Goal: Transaction & Acquisition: Purchase product/service

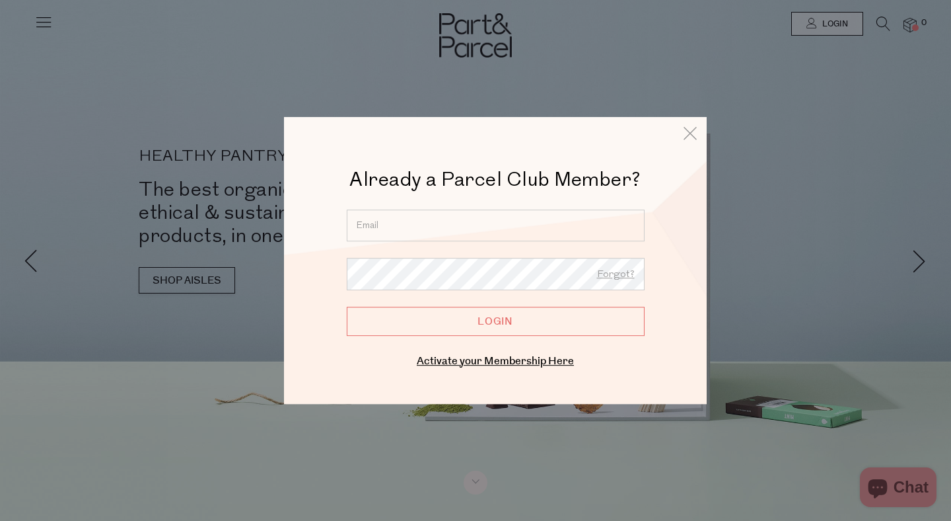
click at [416, 224] on input "email" at bounding box center [496, 225] width 298 height 32
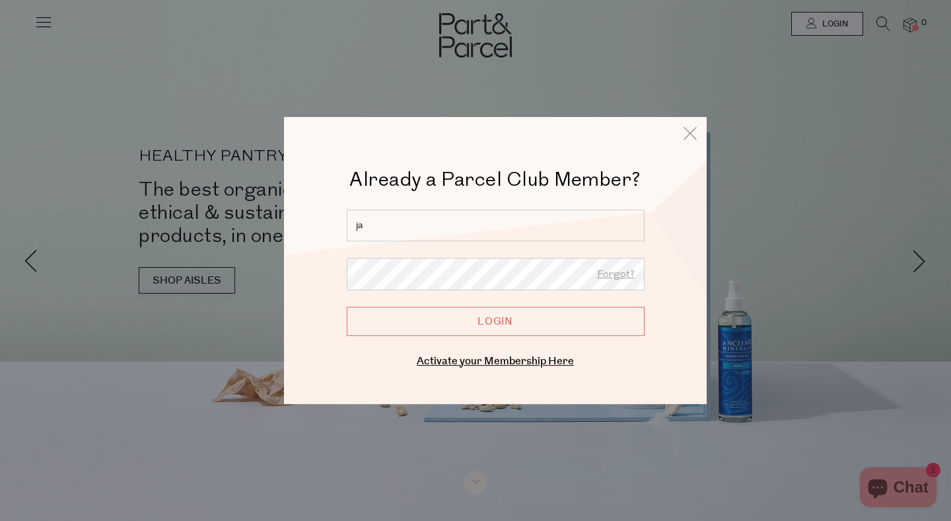
type input "j"
click at [696, 129] on icon at bounding box center [690, 133] width 20 height 19
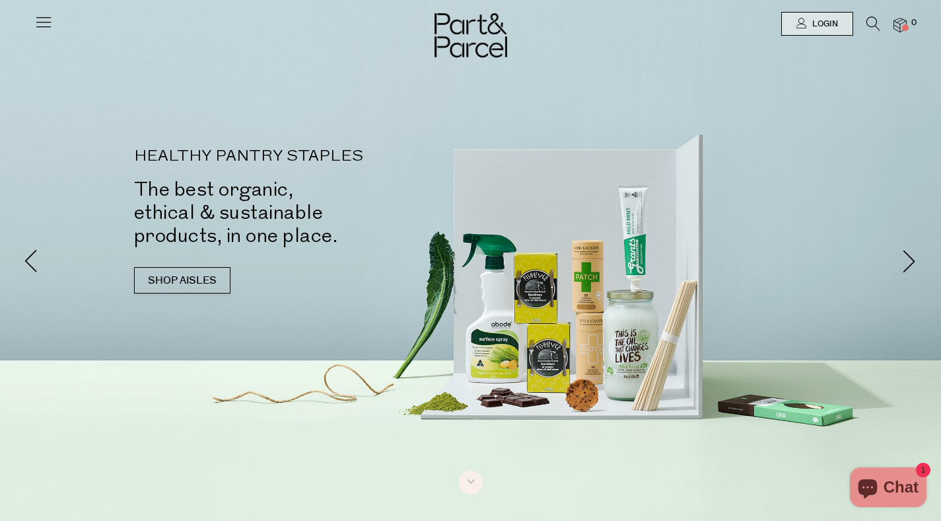
click at [41, 24] on icon at bounding box center [43, 22] width 18 height 18
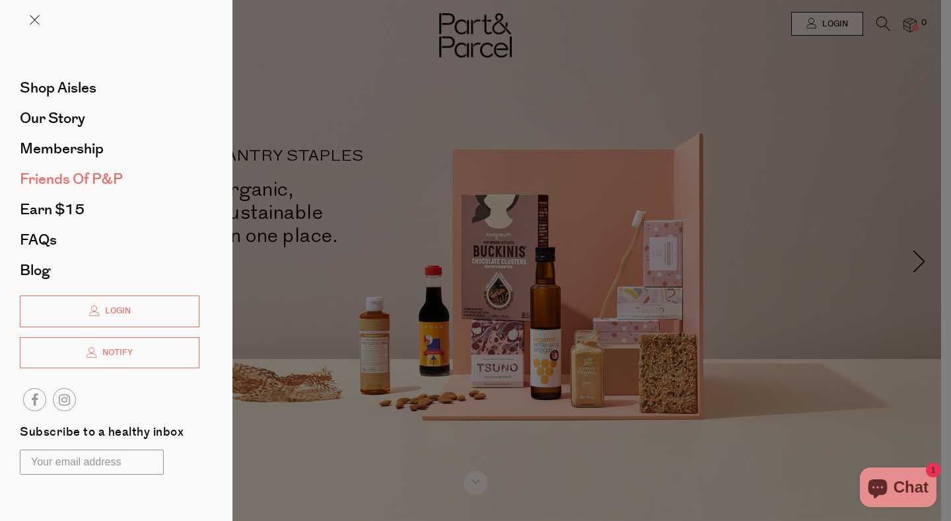
click at [77, 180] on span "Friends of P&P" at bounding box center [71, 178] width 103 height 21
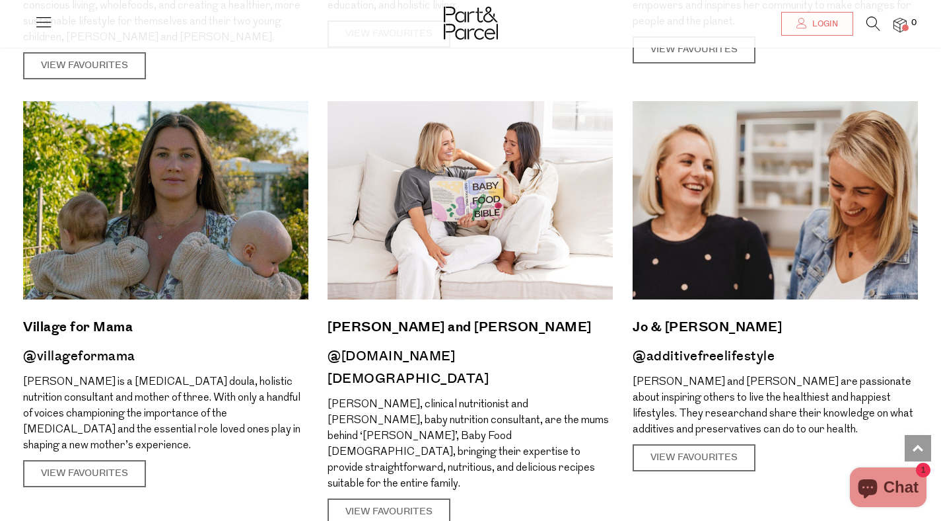
scroll to position [1708, 0]
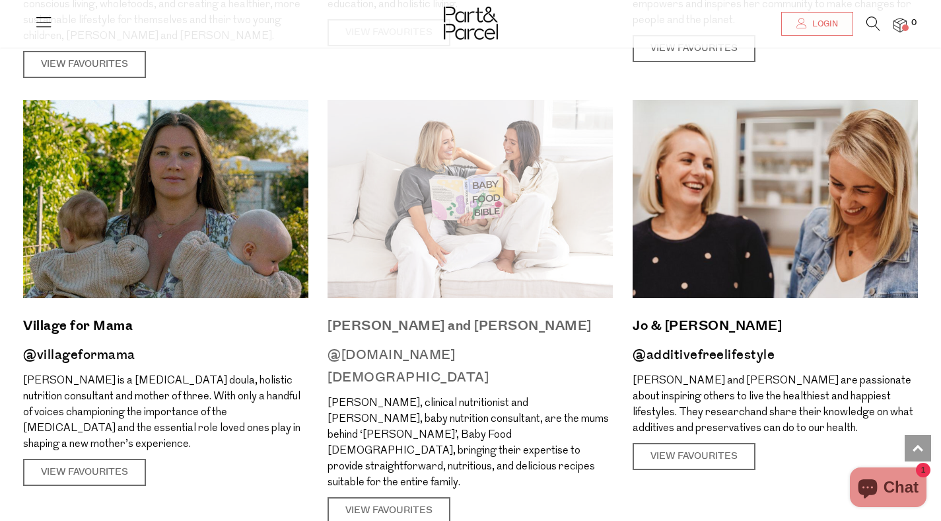
click at [455, 238] on img at bounding box center [470, 199] width 285 height 198
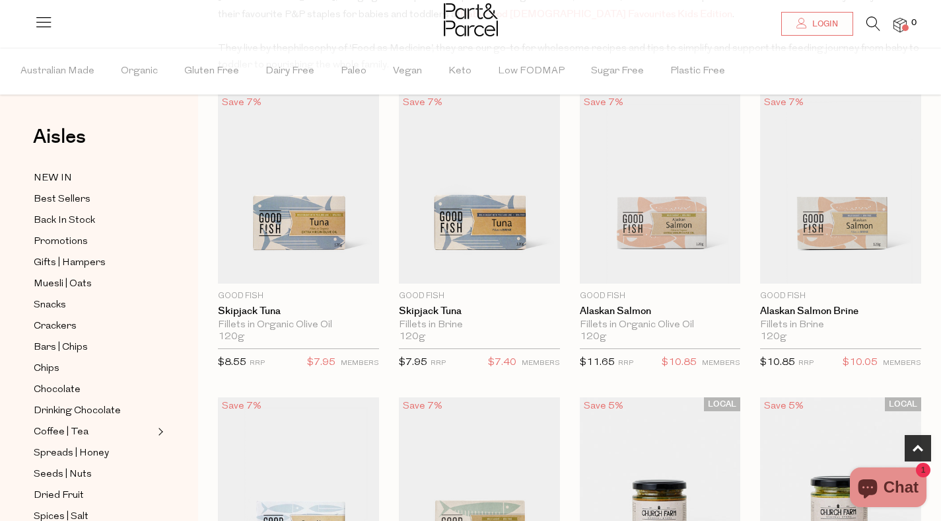
scroll to position [427, 0]
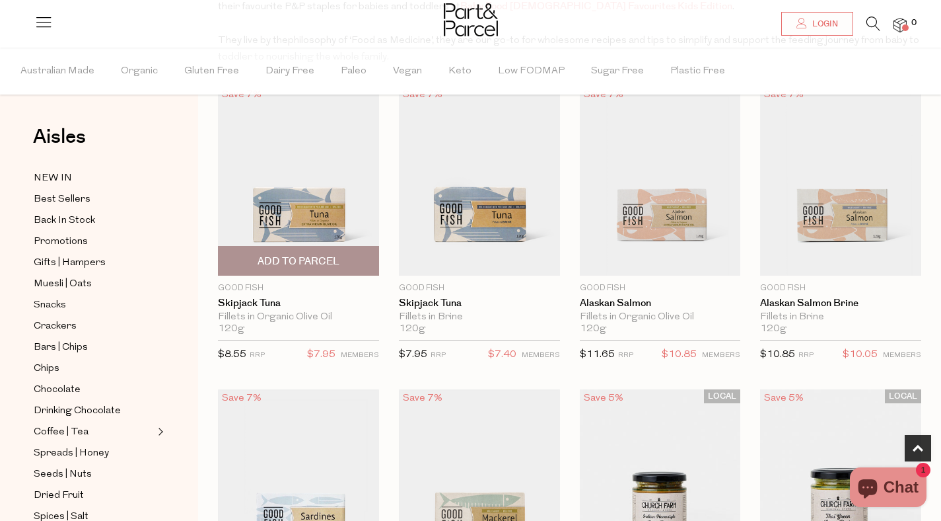
click at [322, 262] on span "Add To Parcel" at bounding box center [299, 261] width 82 height 14
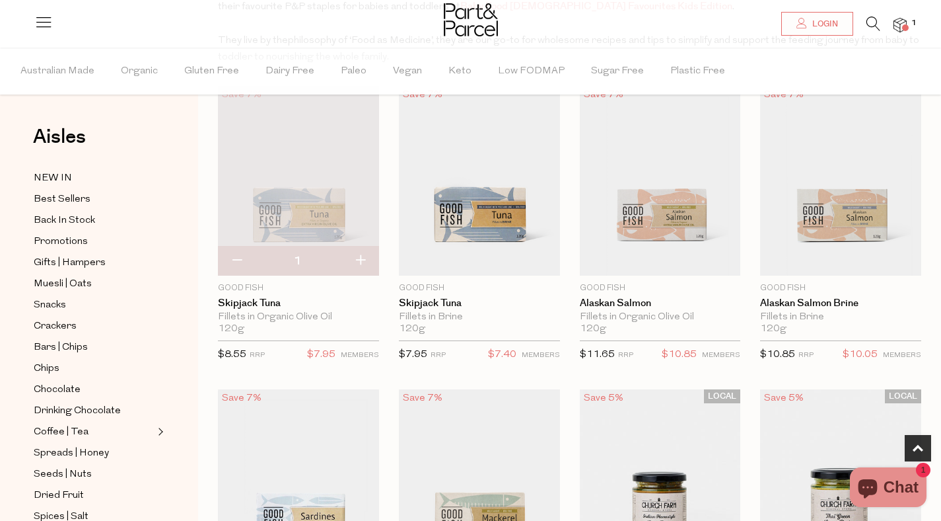
click at [363, 261] on button "button" at bounding box center [361, 260] width 38 height 29
type input "2"
click at [363, 261] on button "button" at bounding box center [361, 260] width 38 height 29
type input "3"
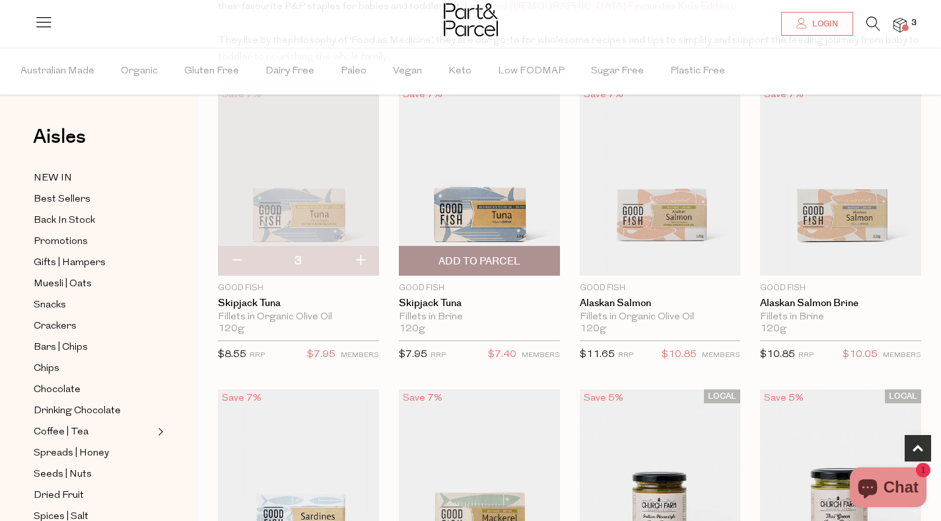
click at [511, 254] on span "Add To Parcel" at bounding box center [480, 261] width 82 height 14
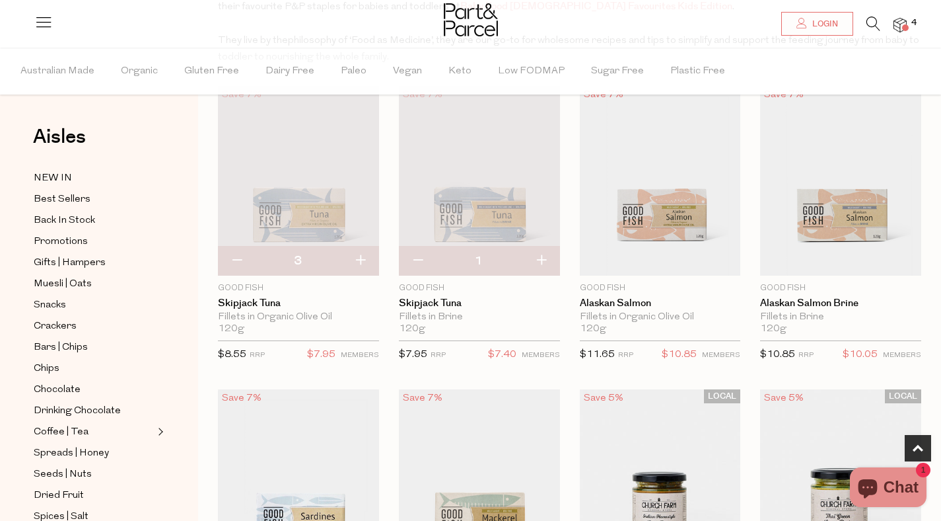
click at [540, 258] on button "button" at bounding box center [542, 260] width 38 height 29
type input "2"
click at [540, 258] on button "button" at bounding box center [542, 260] width 38 height 29
type input "3"
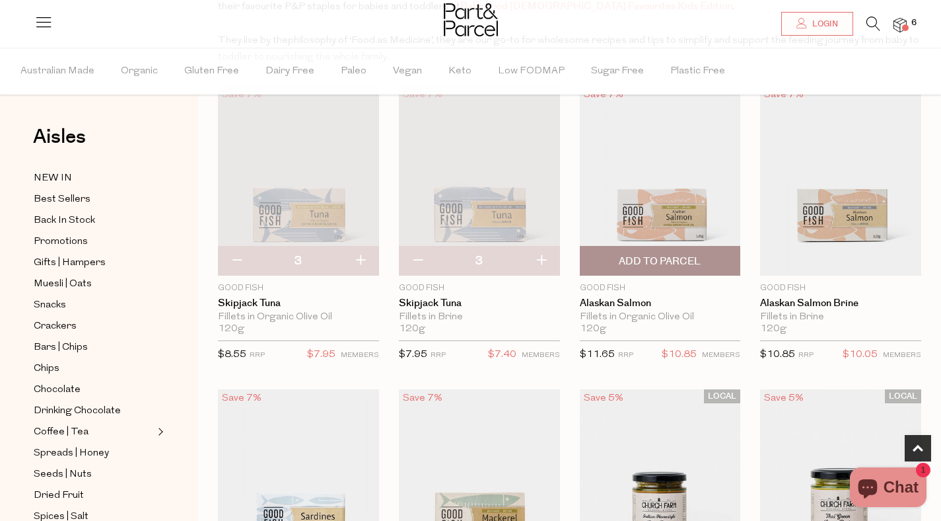
click at [693, 262] on span "Add To Parcel" at bounding box center [660, 261] width 82 height 14
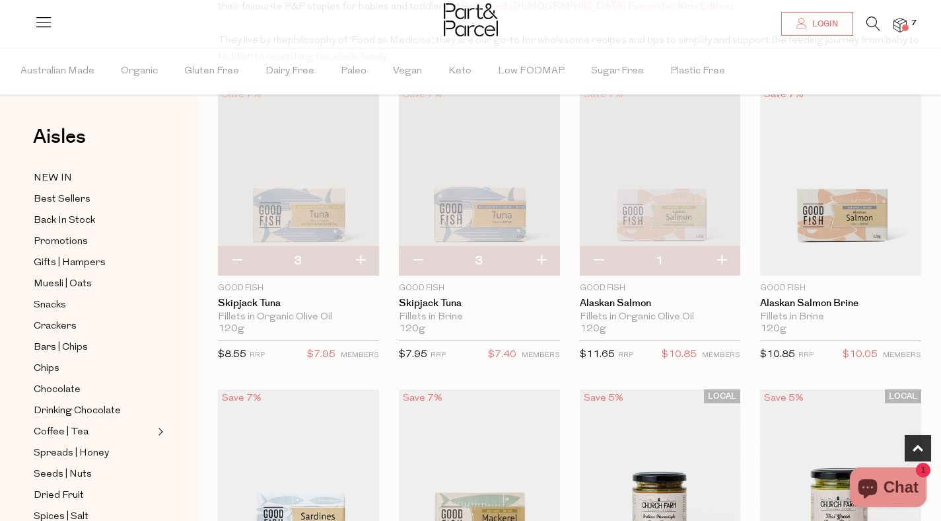
click at [723, 262] on button "button" at bounding box center [722, 260] width 38 height 29
type input "2"
click at [723, 262] on button "button" at bounding box center [722, 260] width 38 height 29
type input "3"
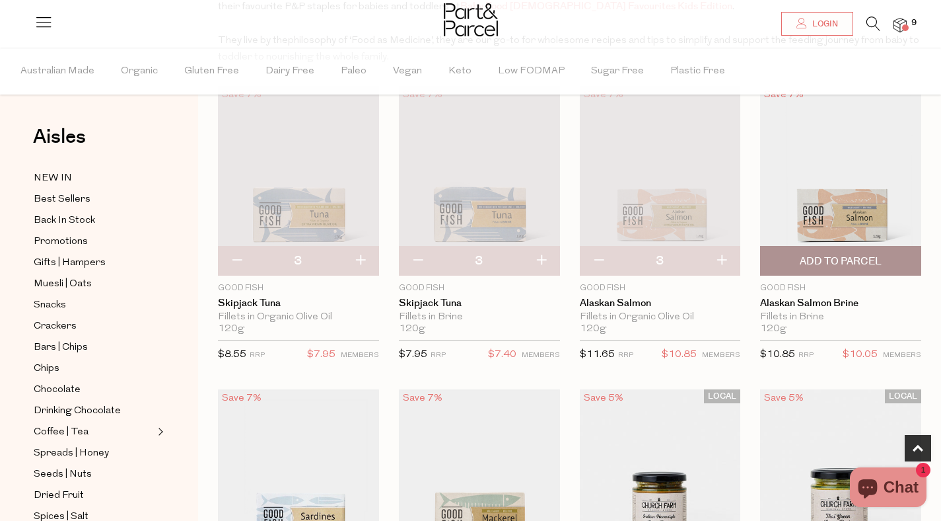
click at [904, 254] on span "Add To Parcel" at bounding box center [840, 260] width 153 height 28
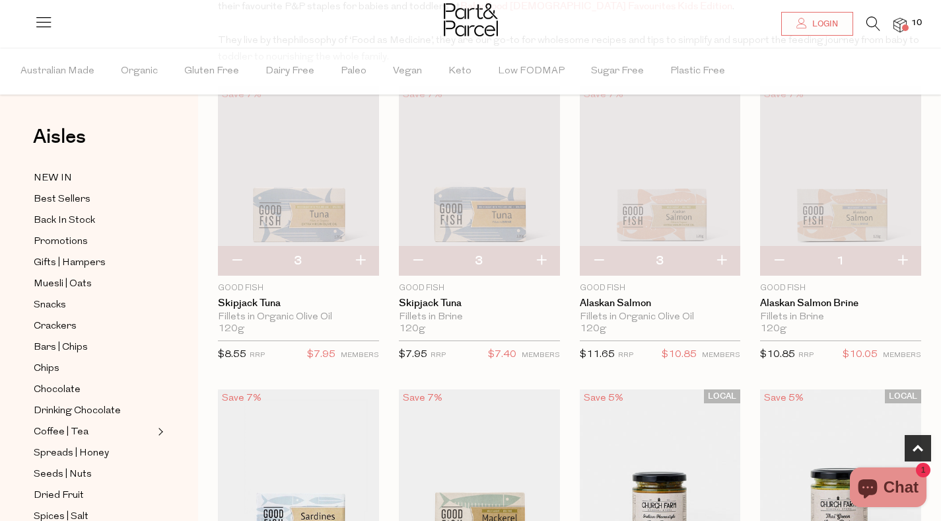
click at [907, 255] on button "button" at bounding box center [903, 260] width 38 height 29
type input "2"
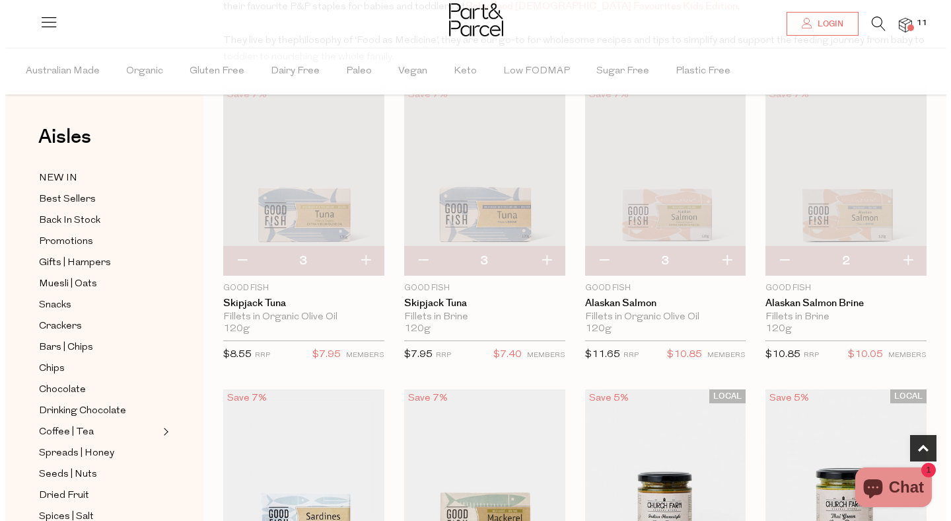
scroll to position [430, 0]
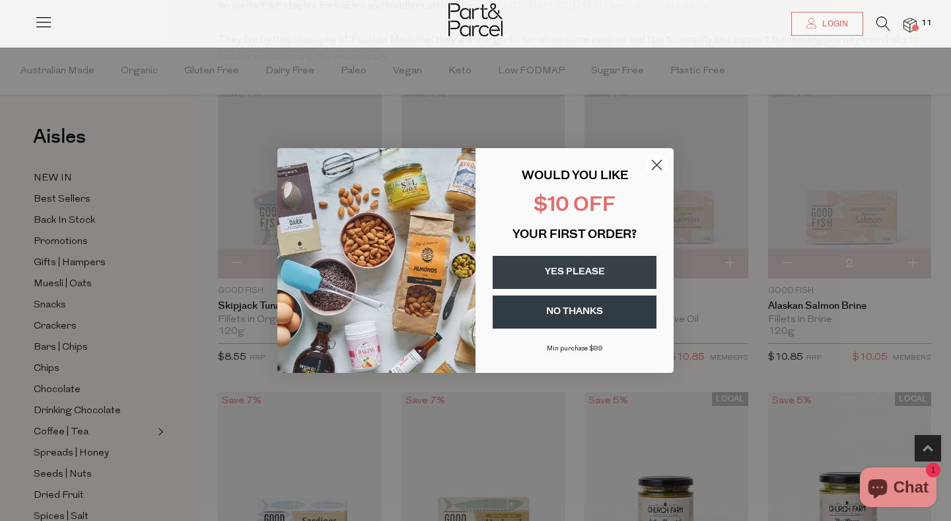
click at [590, 308] on button "NO THANKS" at bounding box center [575, 311] width 164 height 33
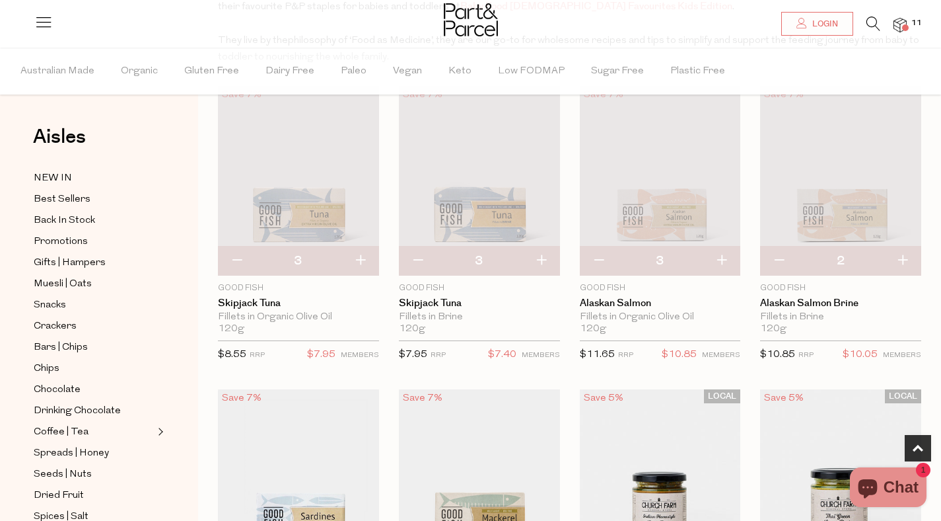
click at [904, 21] on img at bounding box center [900, 25] width 13 height 15
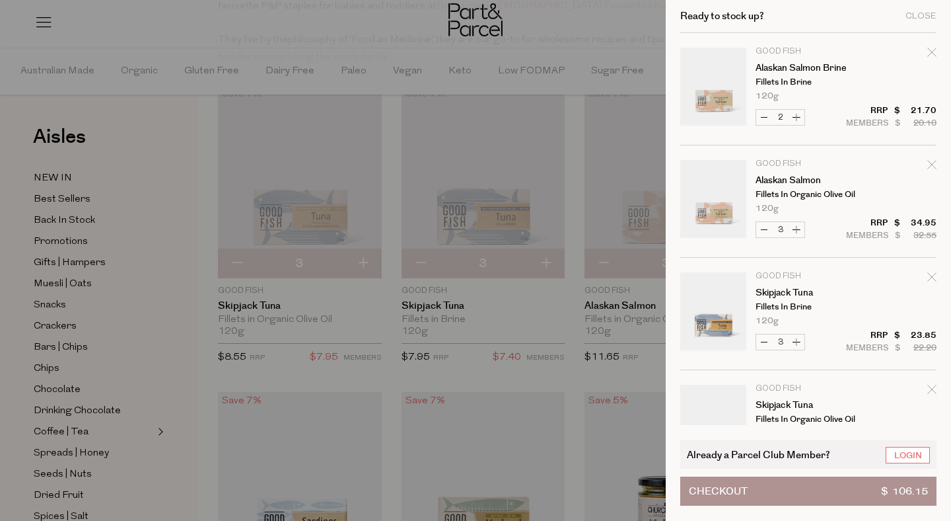
click at [749, 488] on button "Checkout $ 106.15" at bounding box center [808, 490] width 256 height 29
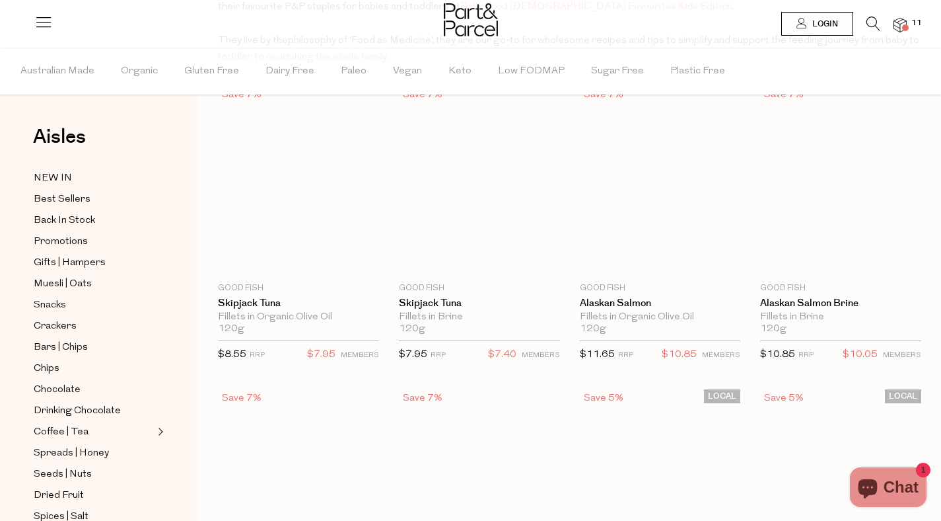
type input "3"
type input "2"
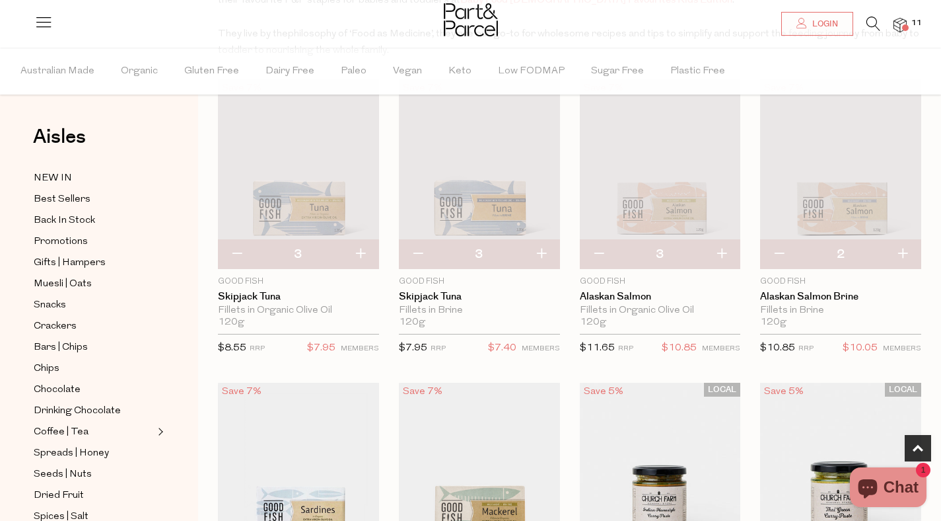
scroll to position [431, 0]
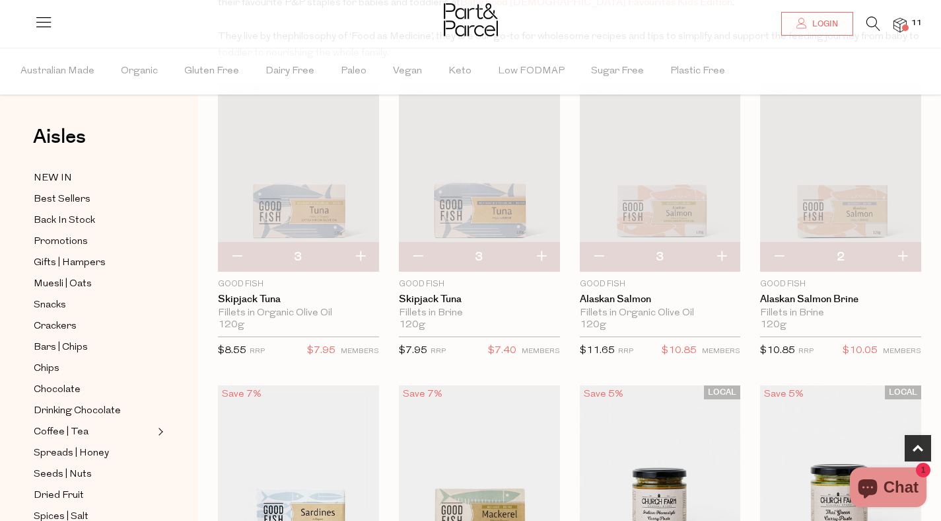
click at [907, 255] on button "button" at bounding box center [903, 256] width 38 height 29
type input "3"
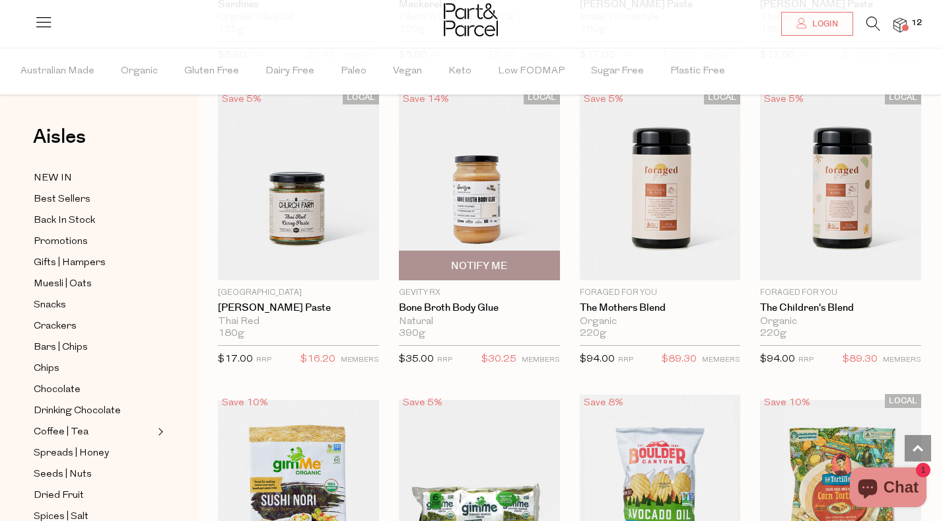
scroll to position [1044, 0]
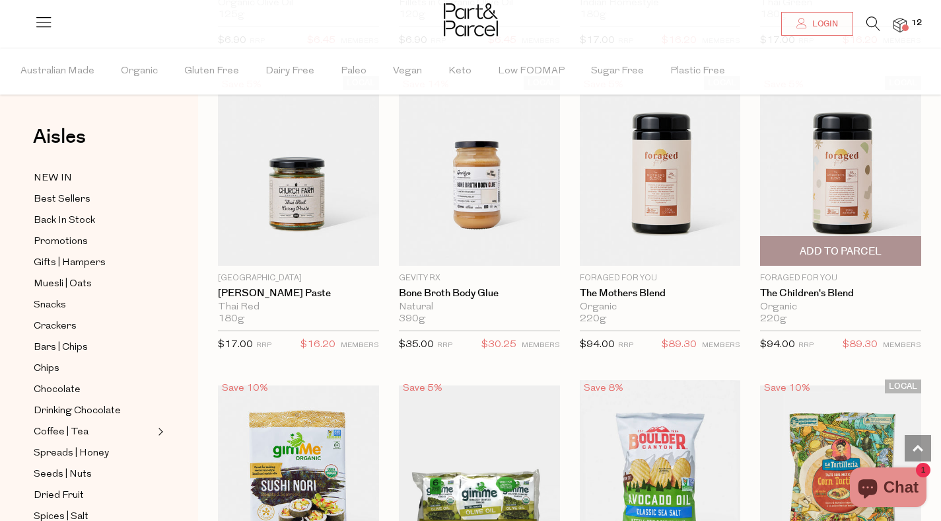
click at [848, 157] on img at bounding box center [840, 171] width 161 height 190
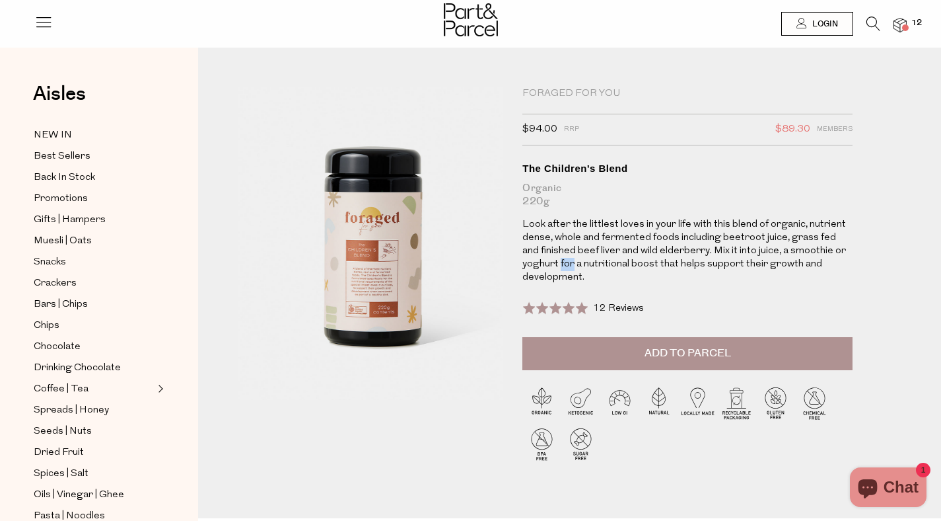
click at [565, 267] on p "Look after the littlest loves in your life with this blend of organic, nutrient…" at bounding box center [688, 251] width 330 height 66
click at [706, 344] on button "Add to Parcel" at bounding box center [688, 353] width 330 height 33
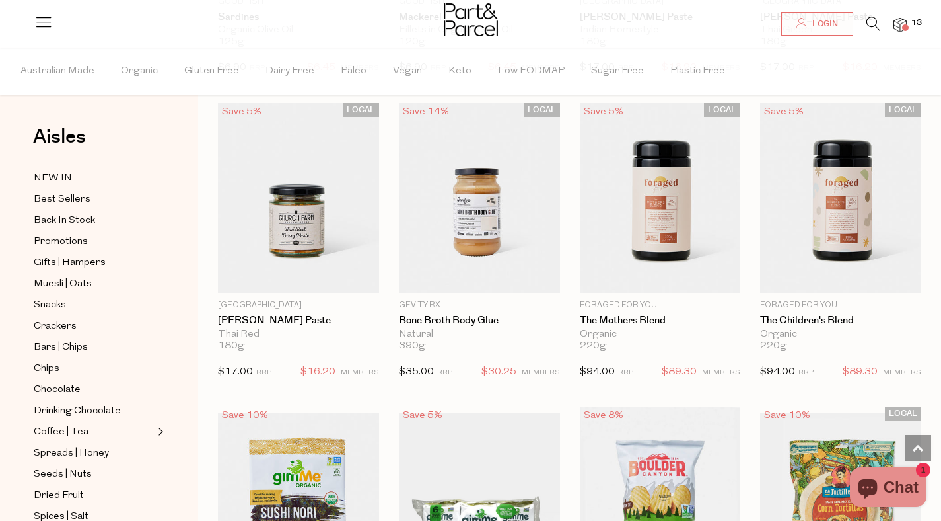
scroll to position [1036, 0]
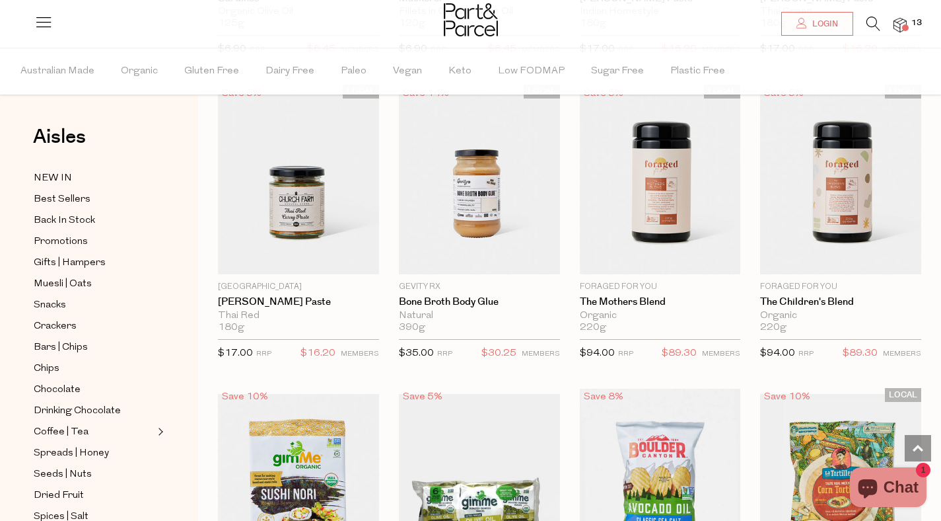
type input "3"
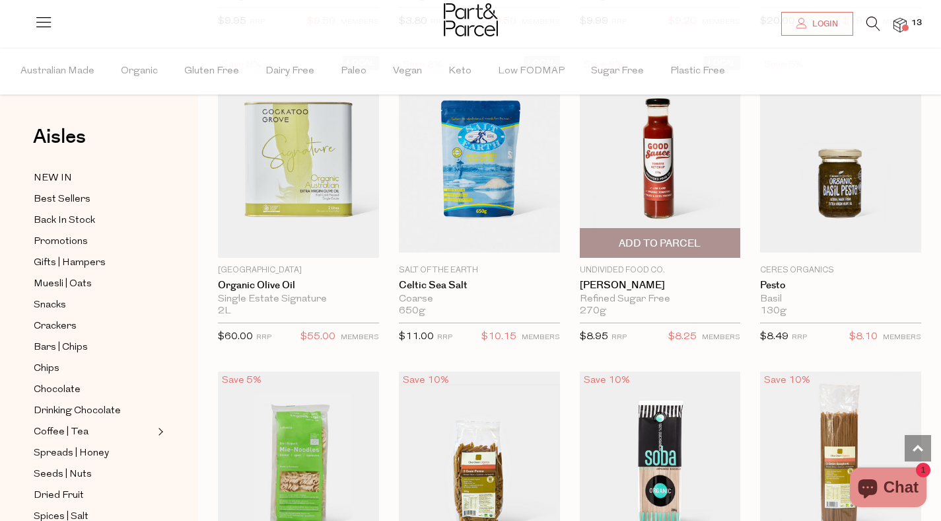
scroll to position [2296, 0]
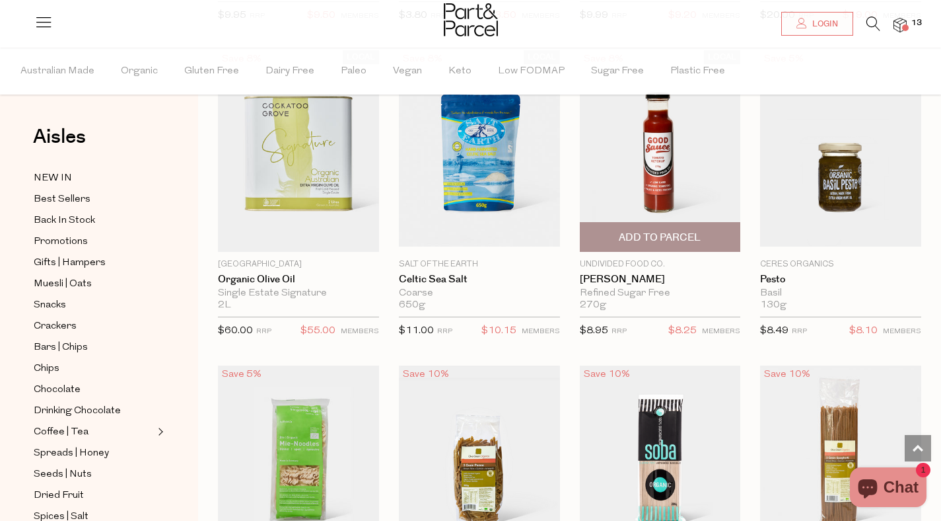
click at [677, 233] on span "Add To Parcel" at bounding box center [660, 238] width 82 height 14
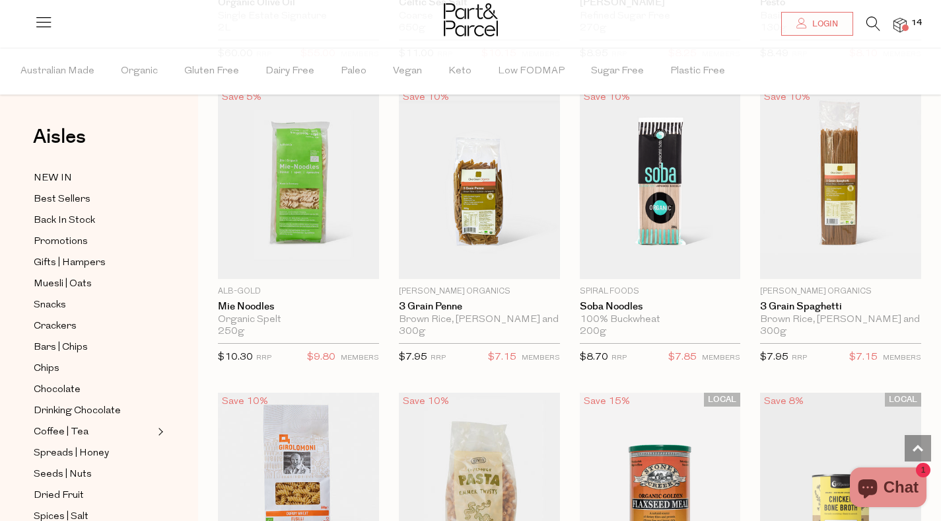
scroll to position [2574, 0]
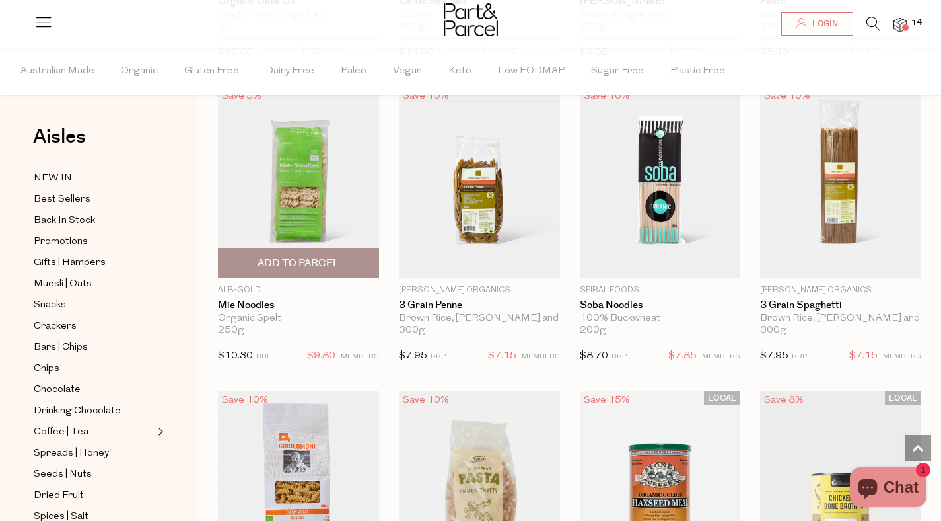
click at [291, 256] on span "Add To Parcel" at bounding box center [299, 263] width 82 height 14
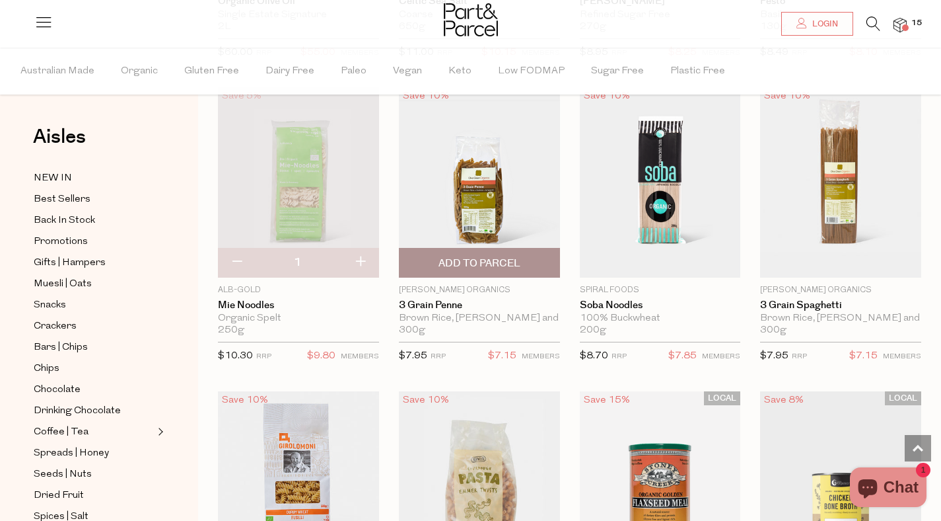
click at [490, 256] on span "Add To Parcel" at bounding box center [480, 263] width 82 height 14
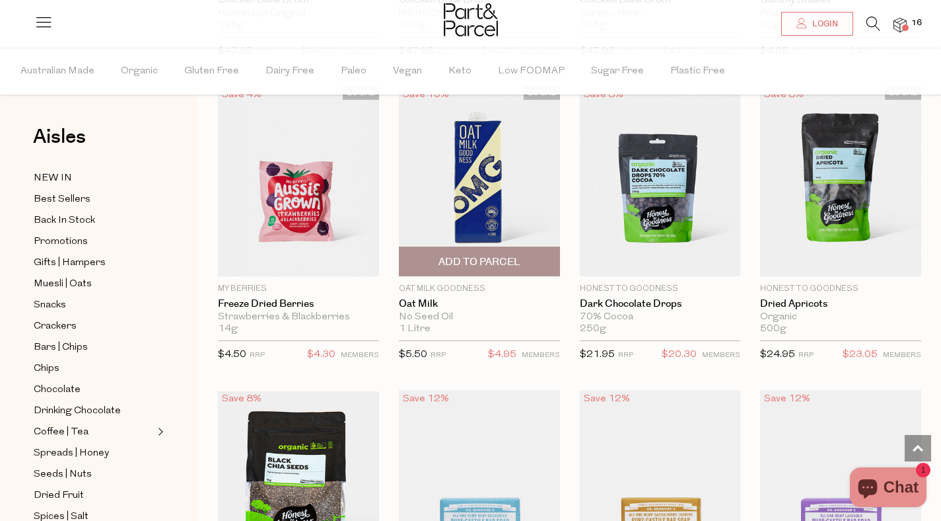
scroll to position [3502, 0]
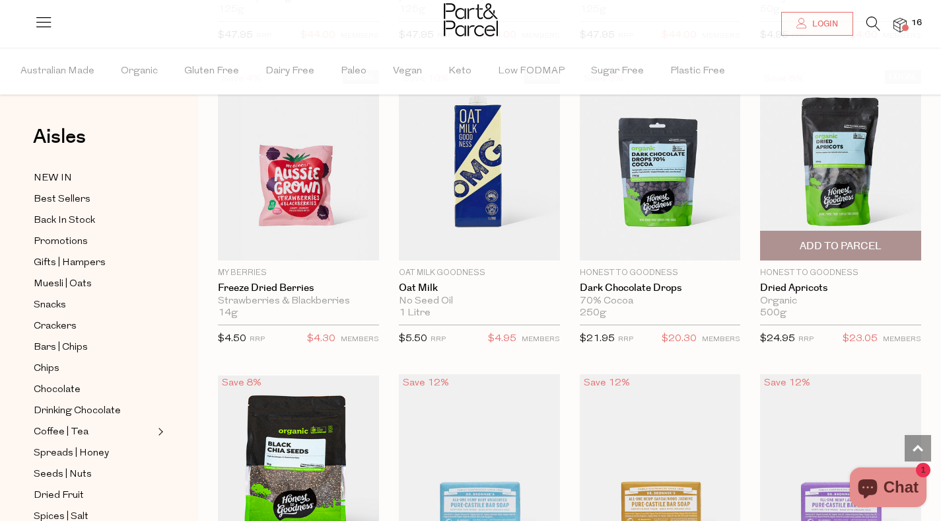
click at [852, 239] on span "Add To Parcel" at bounding box center [841, 246] width 82 height 14
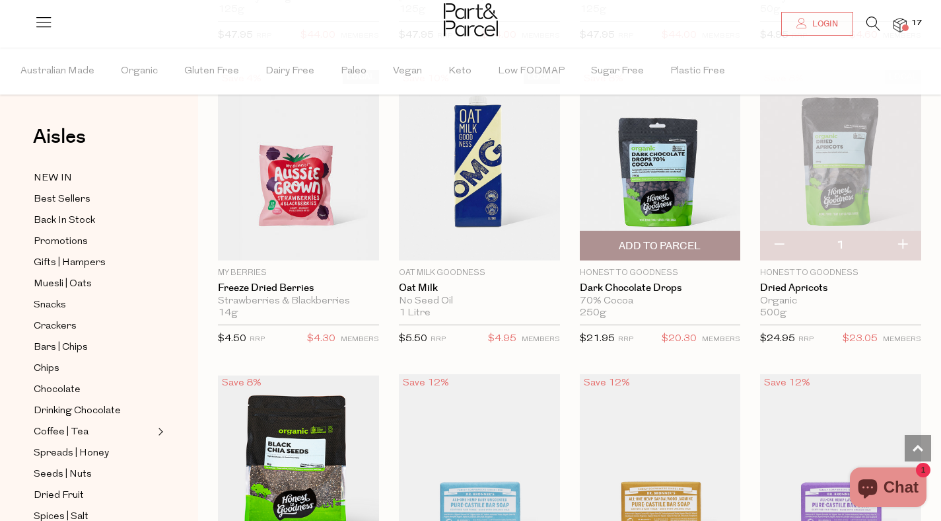
click at [659, 239] on span "Add To Parcel" at bounding box center [660, 246] width 82 height 14
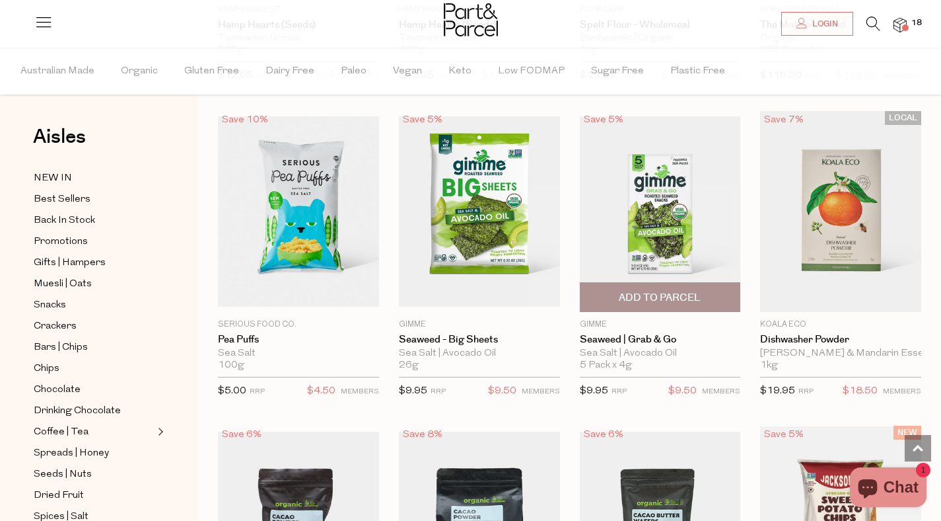
scroll to position [6193, 0]
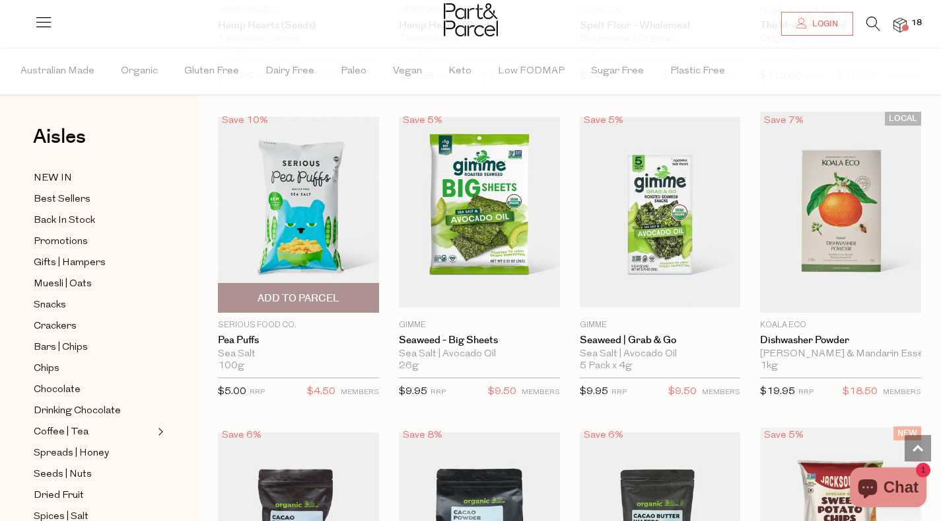
click at [291, 292] on span "Add To Parcel" at bounding box center [299, 298] width 82 height 14
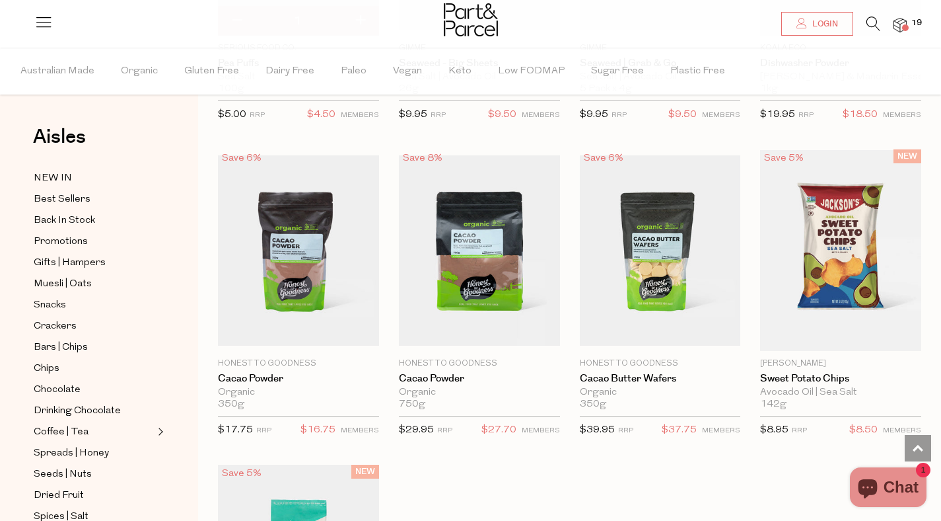
scroll to position [6473, 0]
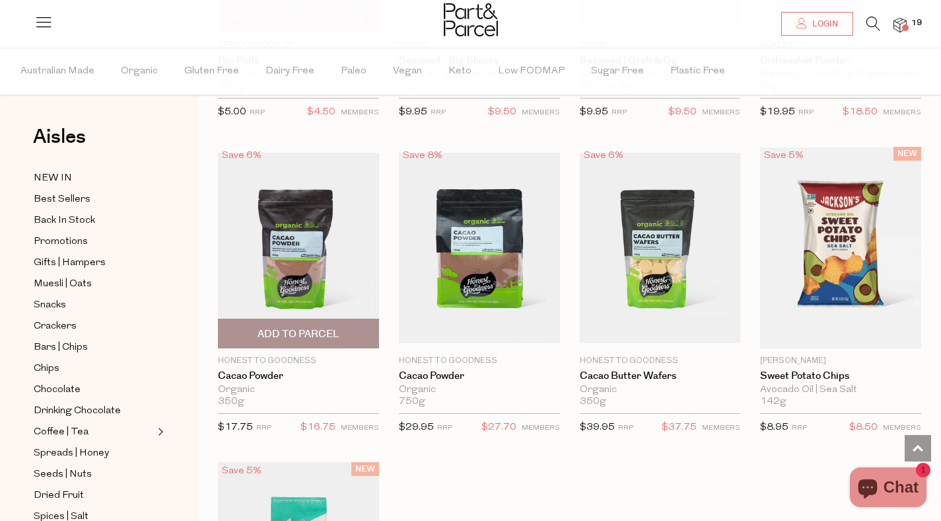
click at [301, 327] on span "Add To Parcel" at bounding box center [299, 334] width 82 height 14
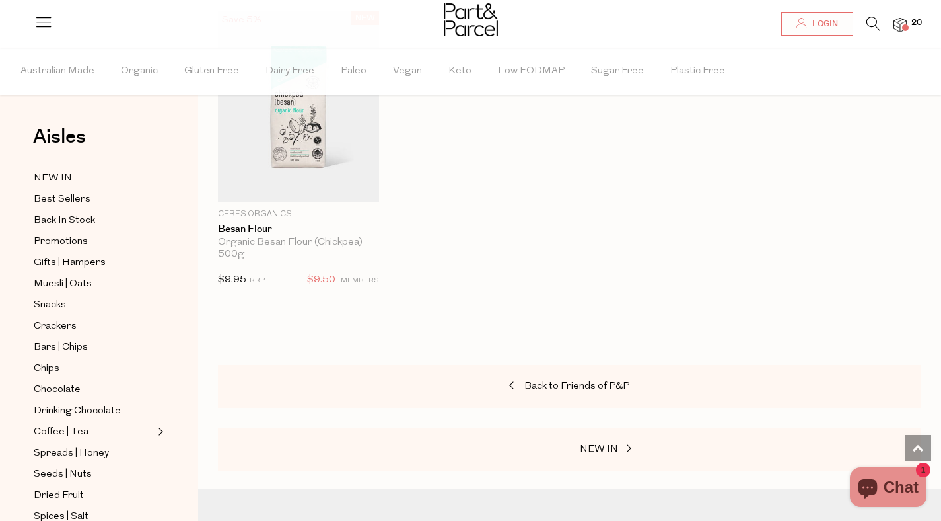
scroll to position [6928, 0]
click at [596, 377] on span "Back to Friends of P&P" at bounding box center [577, 382] width 105 height 10
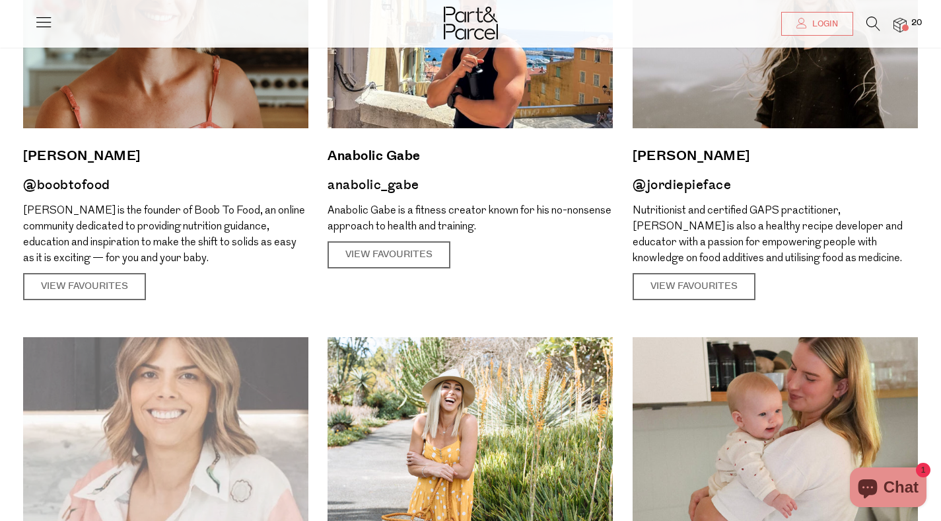
scroll to position [386, 0]
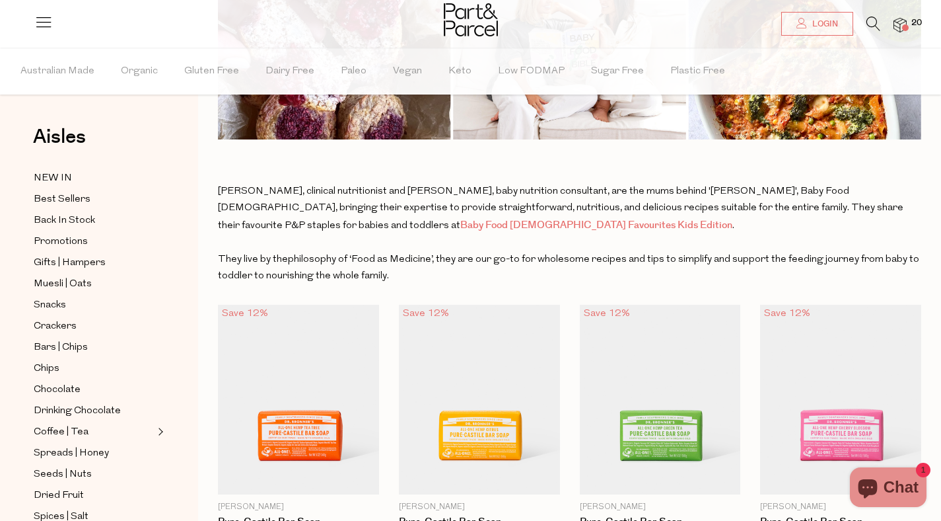
scroll to position [209, 0]
click at [460, 229] on link "Baby Food [DEMOGRAPHIC_DATA] Favourites Kids Edition" at bounding box center [596, 224] width 272 height 14
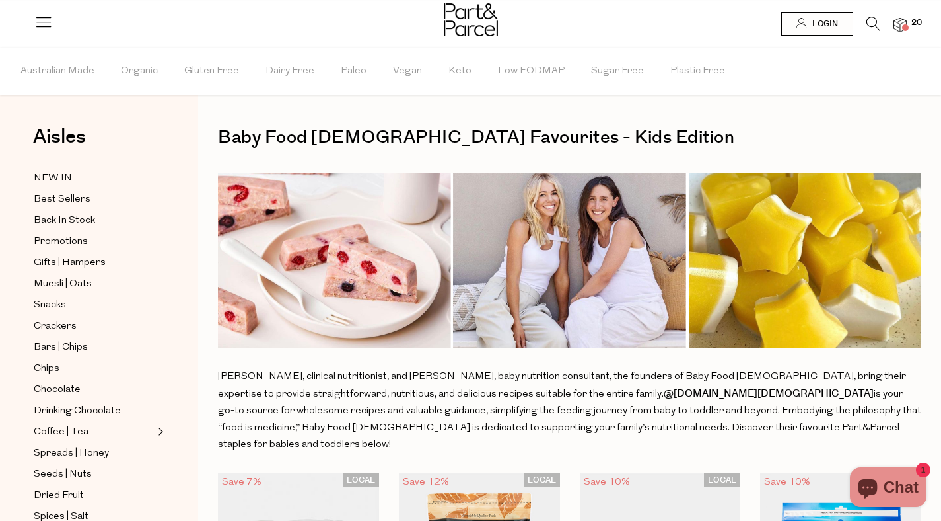
type input "3"
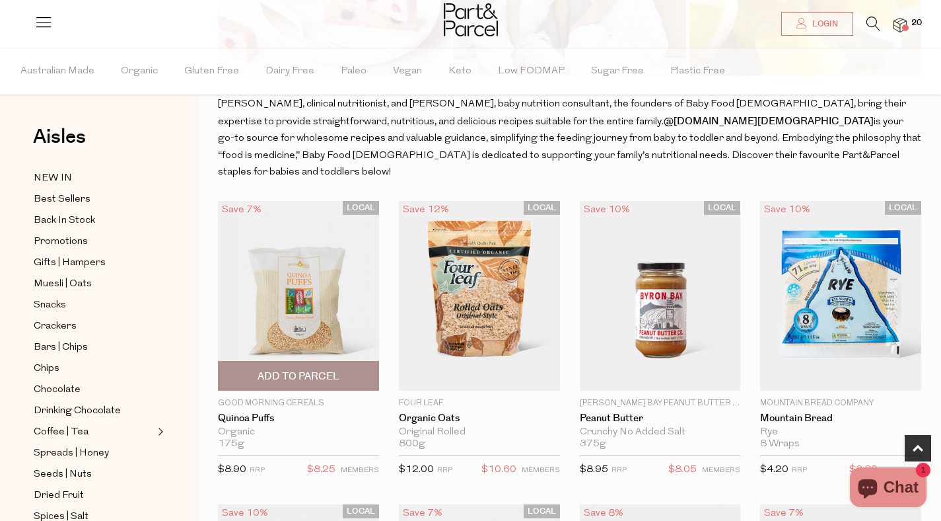
scroll to position [274, 0]
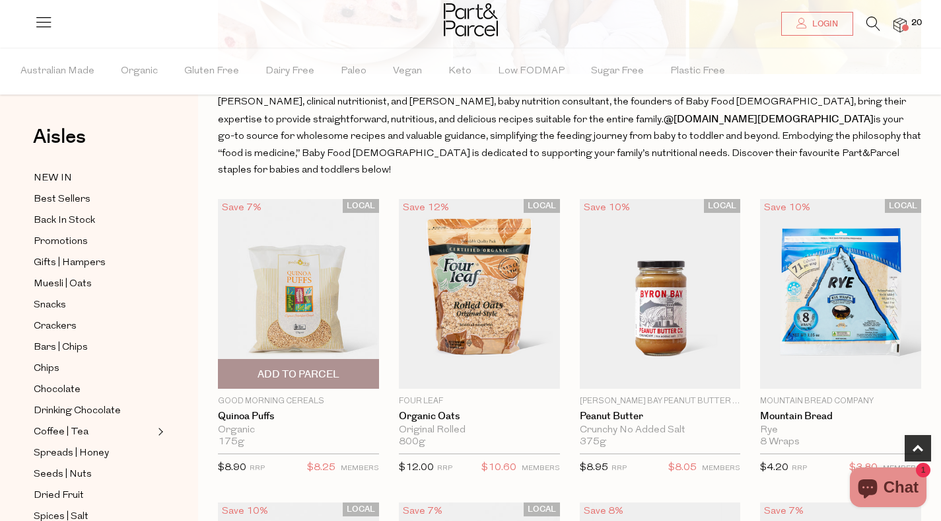
click at [305, 367] on span "Add To Parcel" at bounding box center [299, 374] width 82 height 14
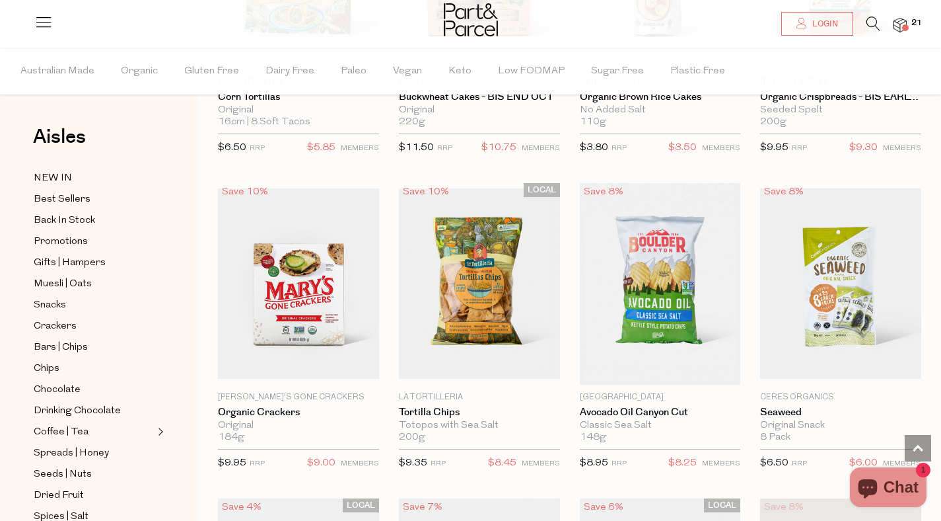
scroll to position [898, 0]
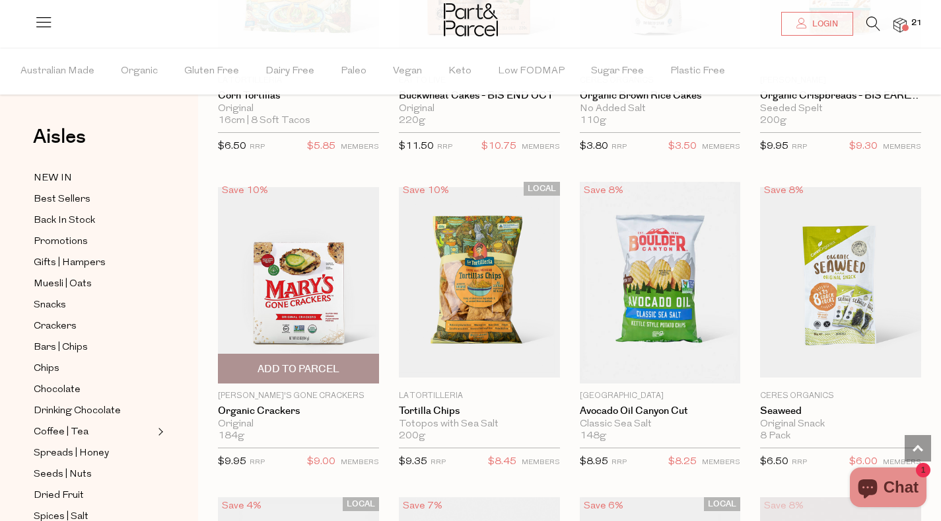
click at [295, 362] on span "Add To Parcel" at bounding box center [299, 369] width 82 height 14
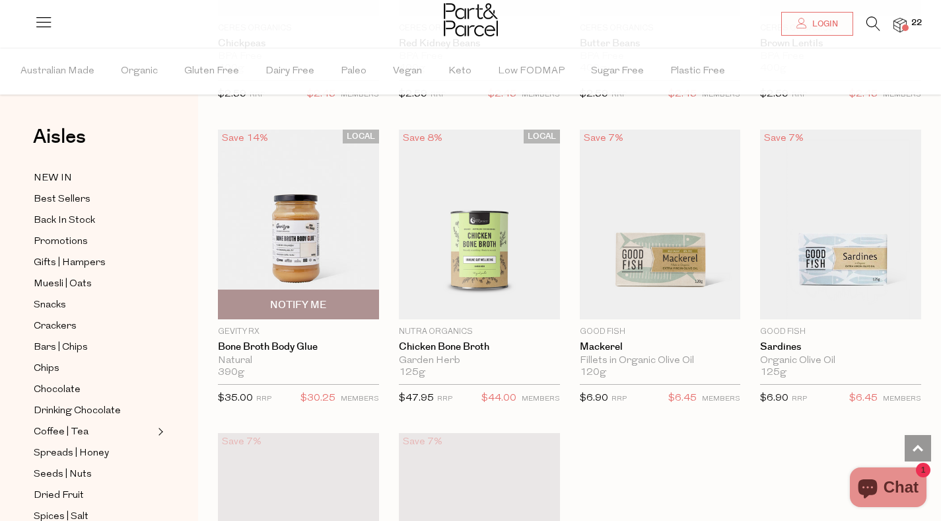
scroll to position [3716, 0]
click at [308, 199] on img at bounding box center [298, 226] width 161 height 190
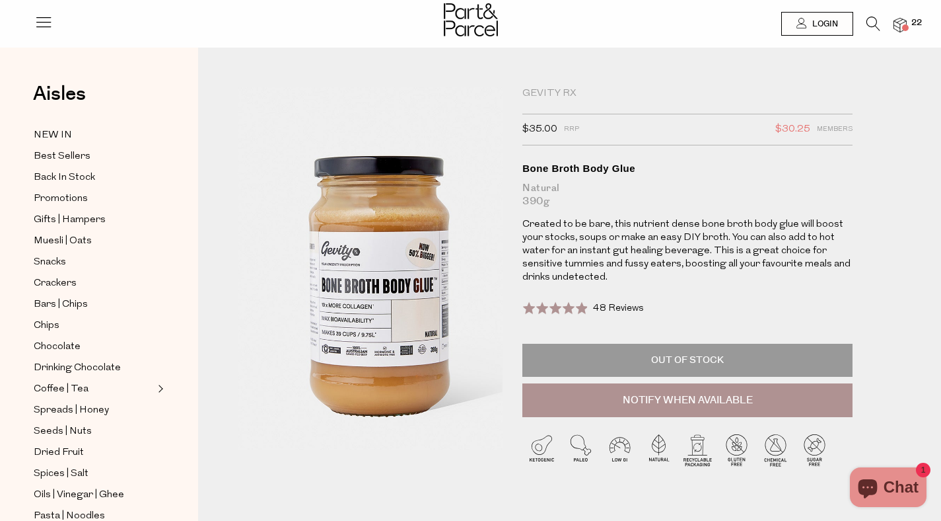
click at [349, 310] on img at bounding box center [387, 245] width 477 height 563
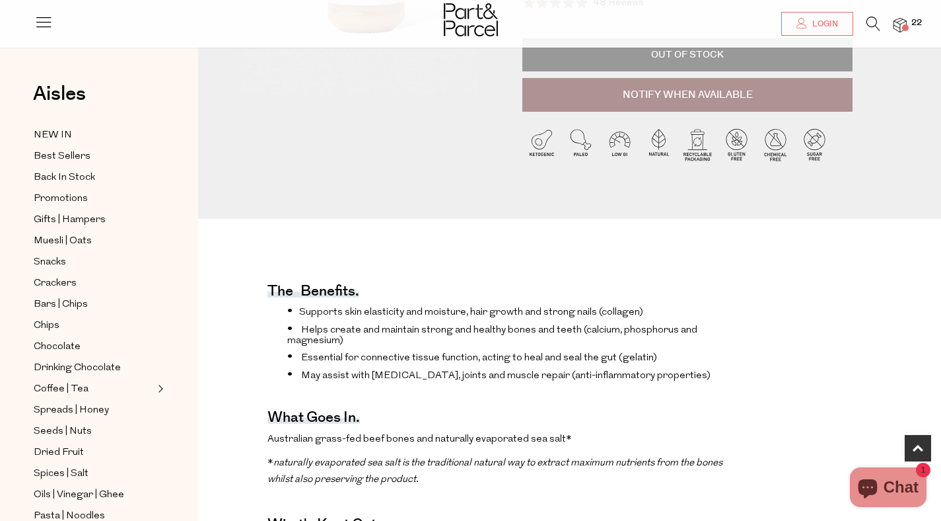
scroll to position [307, 0]
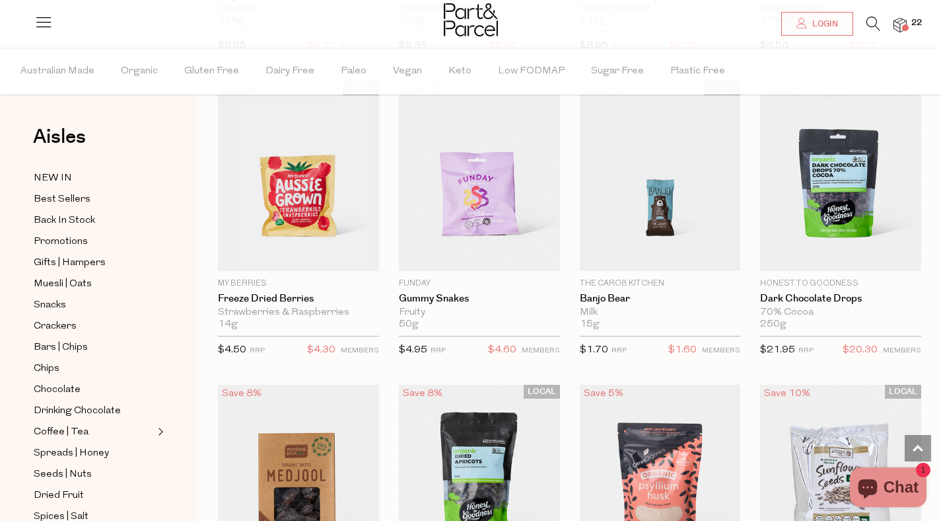
scroll to position [3683, 0]
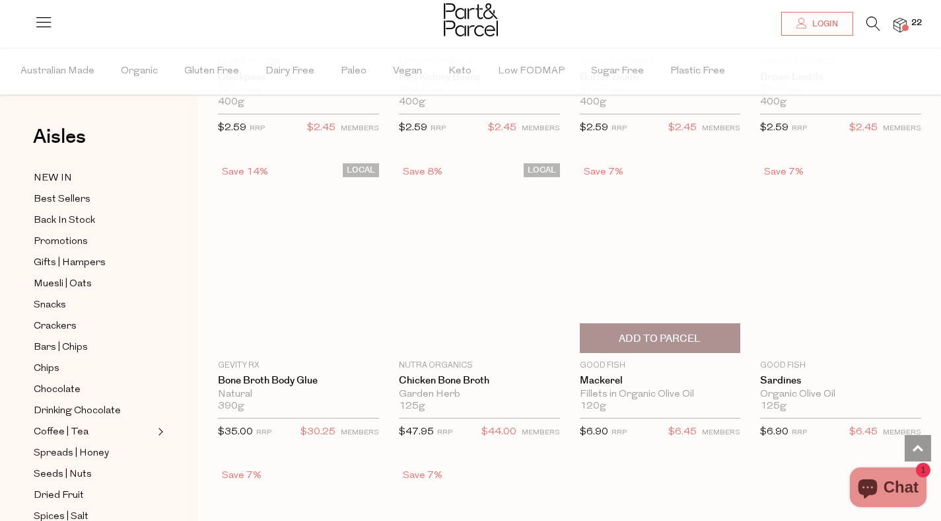
type input "3"
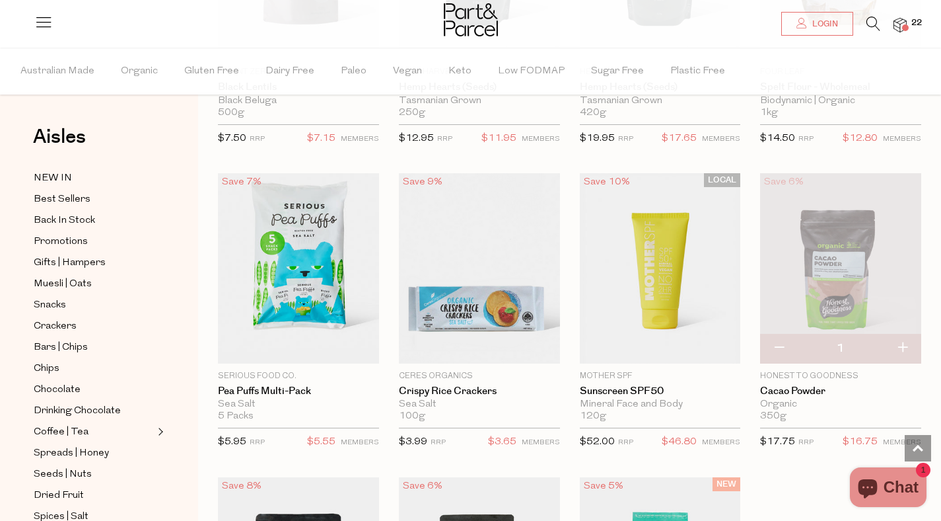
scroll to position [4890, 0]
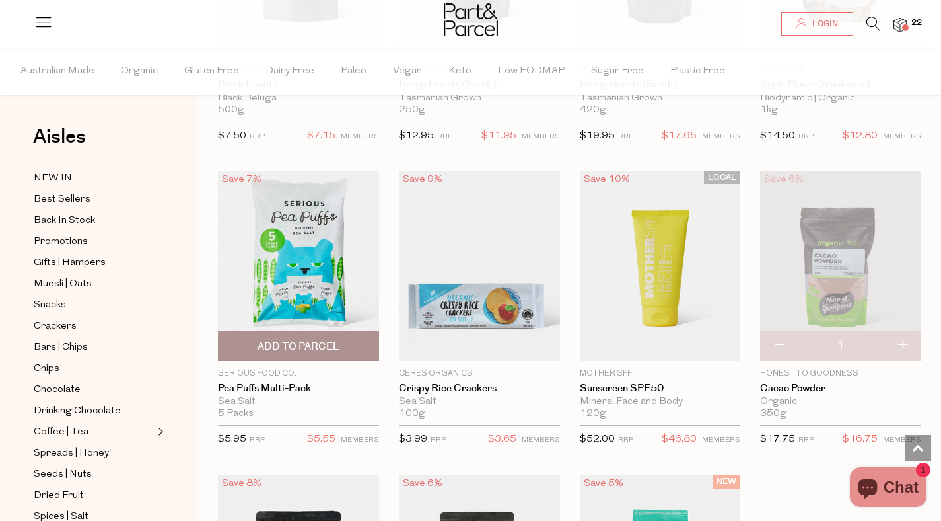
click at [294, 340] on span "Add To Parcel" at bounding box center [299, 347] width 82 height 14
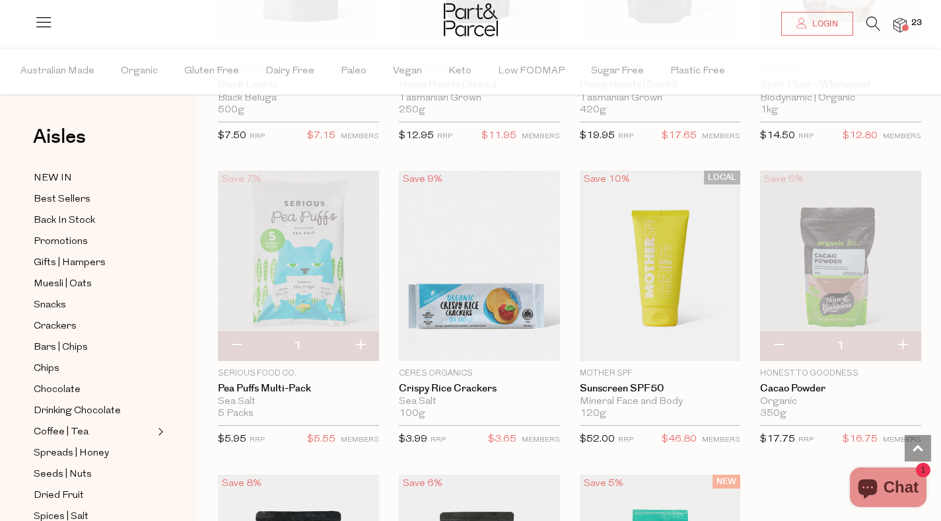
click at [354, 331] on button "button" at bounding box center [361, 345] width 38 height 29
type input "2"
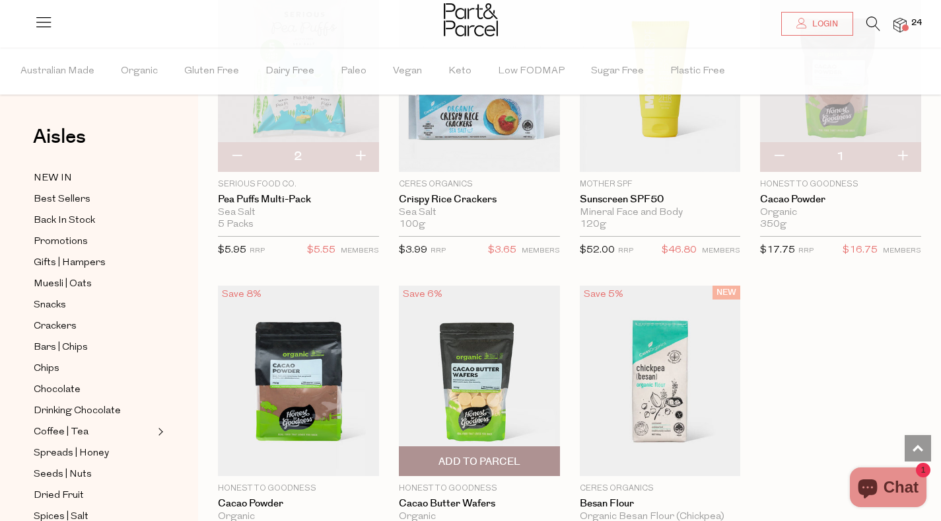
scroll to position [5032, 0]
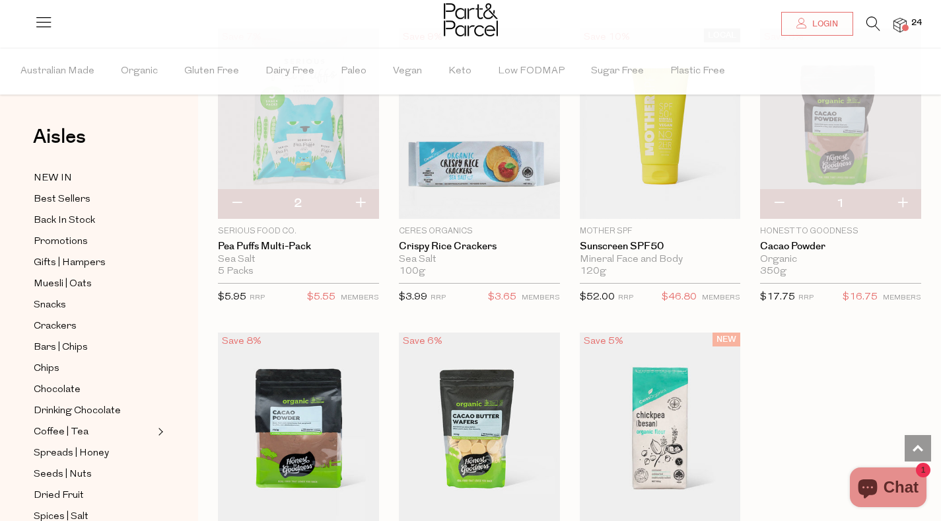
click at [314, 99] on img at bounding box center [298, 123] width 161 height 190
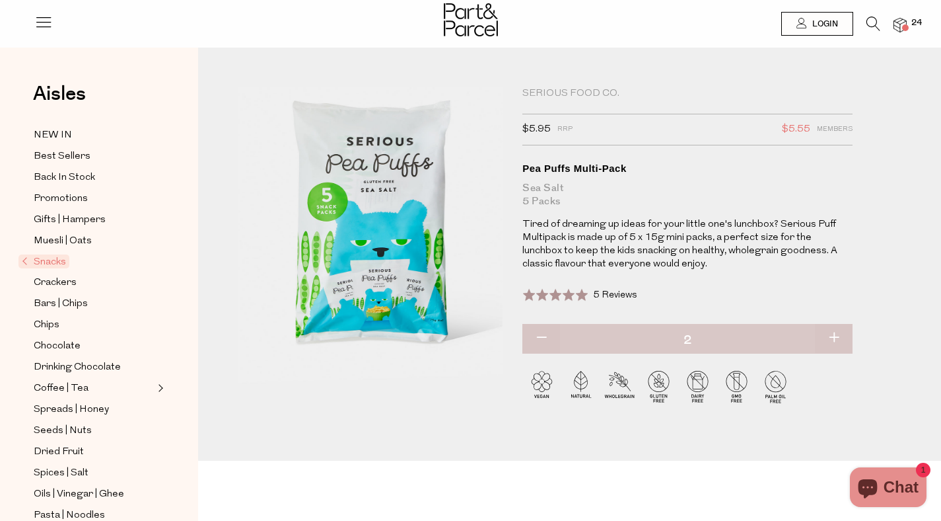
click at [571, 89] on div "Serious Food Co." at bounding box center [688, 93] width 330 height 13
click at [872, 25] on icon at bounding box center [874, 24] width 14 height 15
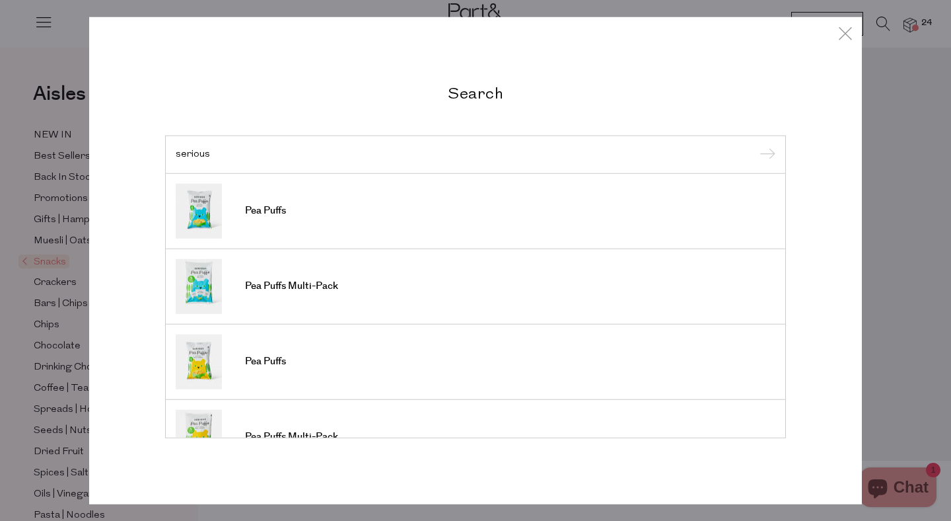
type input "serious"
click at [756, 145] on input "submit" at bounding box center [766, 155] width 20 height 20
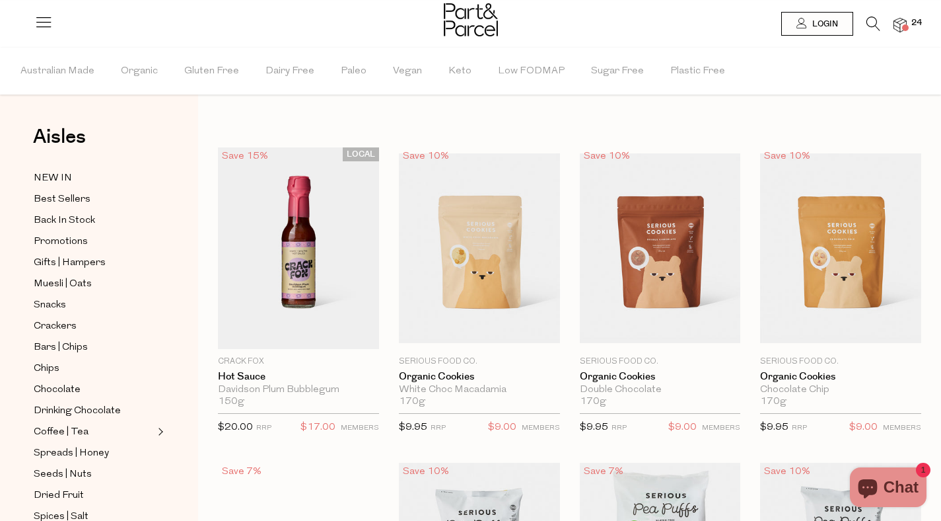
type input "2"
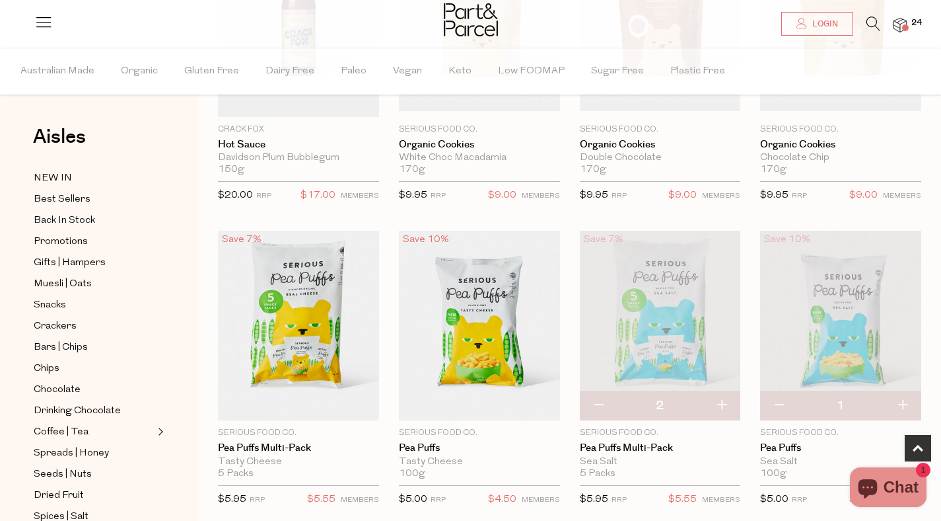
scroll to position [233, 0]
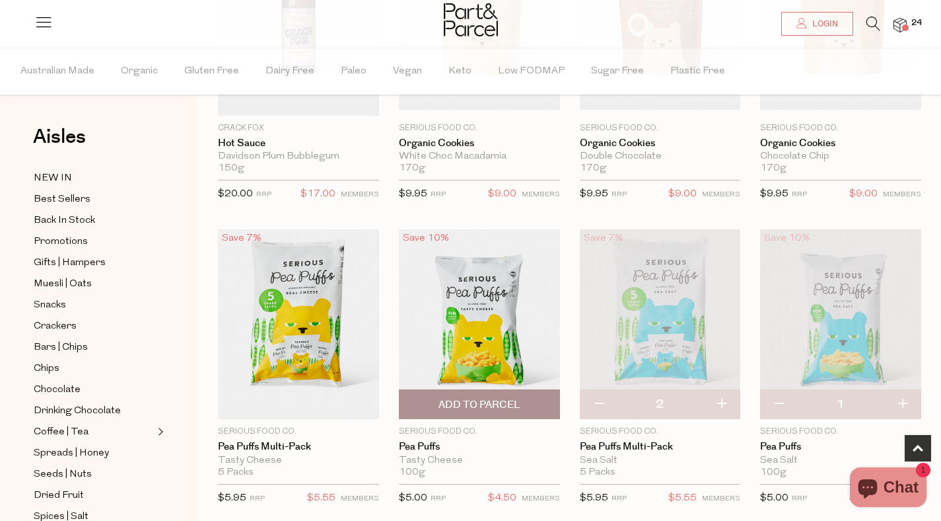
click at [474, 402] on span "Add To Parcel" at bounding box center [480, 405] width 82 height 14
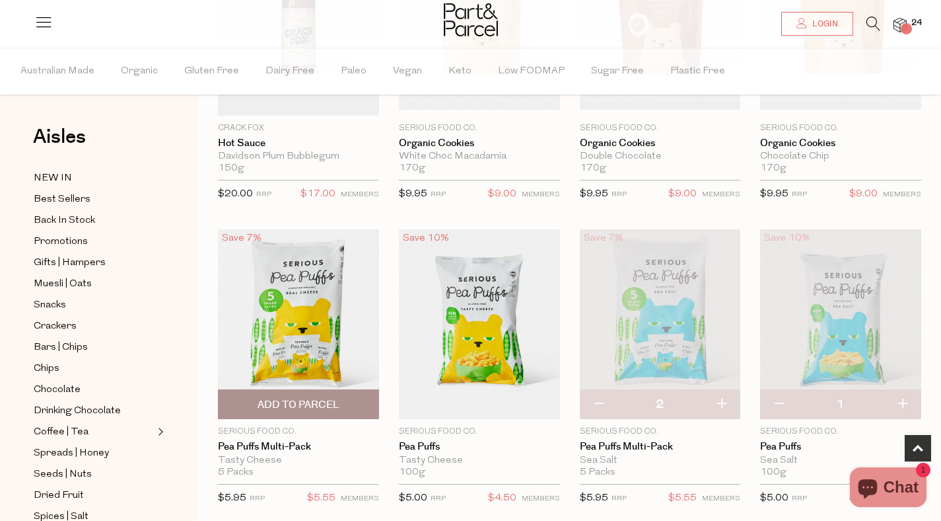
click at [303, 408] on span "Add To Parcel" at bounding box center [299, 405] width 82 height 14
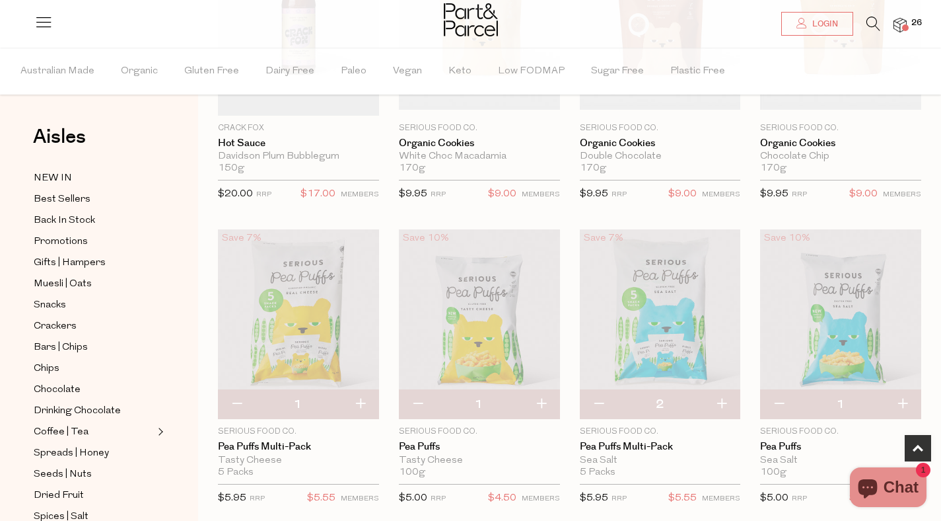
click at [359, 394] on button "button" at bounding box center [361, 404] width 38 height 29
type input "2"
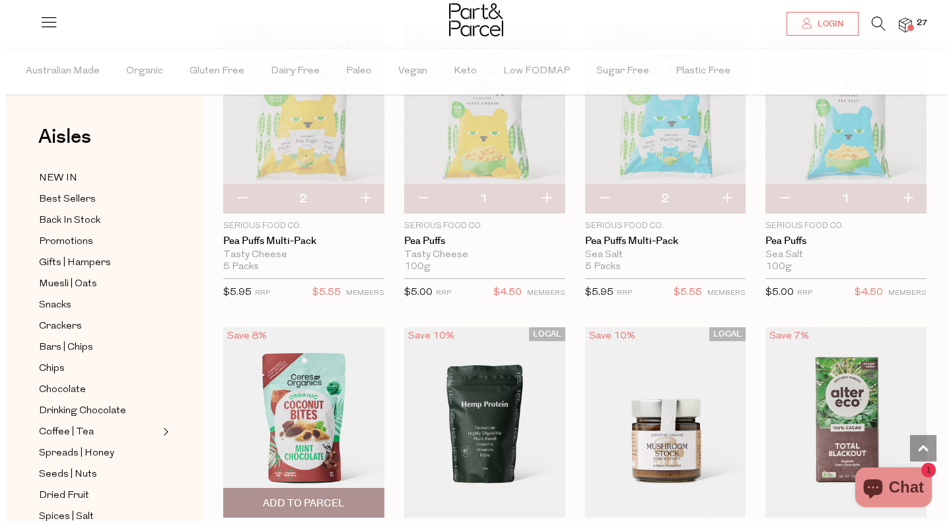
scroll to position [0, 0]
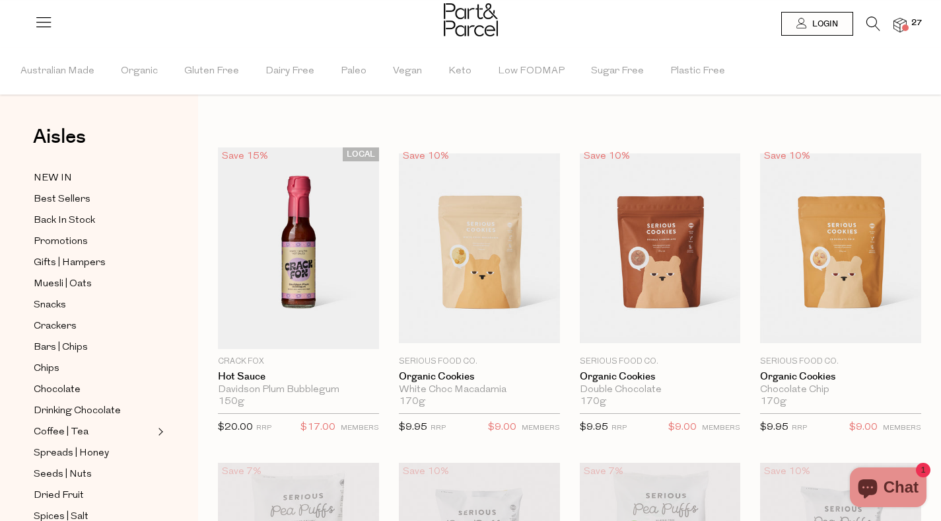
click at [875, 30] on icon at bounding box center [874, 24] width 14 height 15
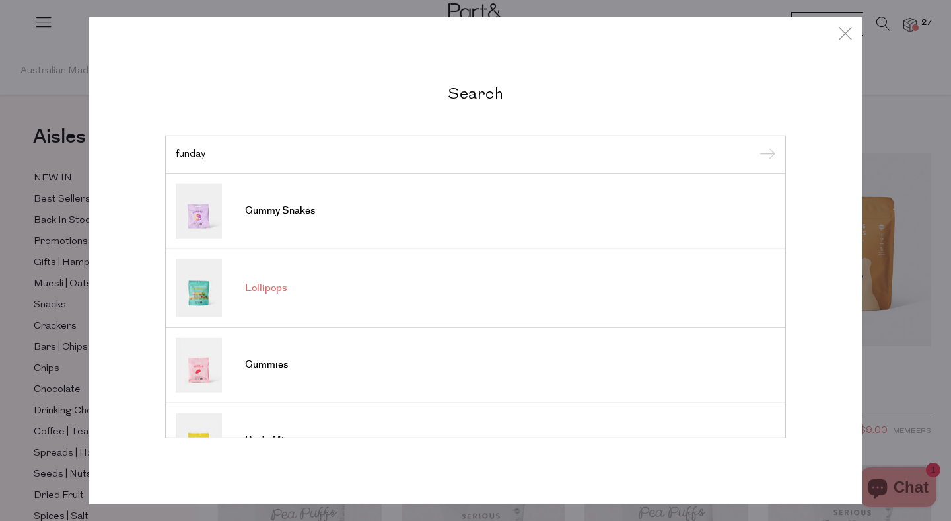
type input "funday"
click at [272, 287] on span "Lollipops" at bounding box center [266, 287] width 42 height 13
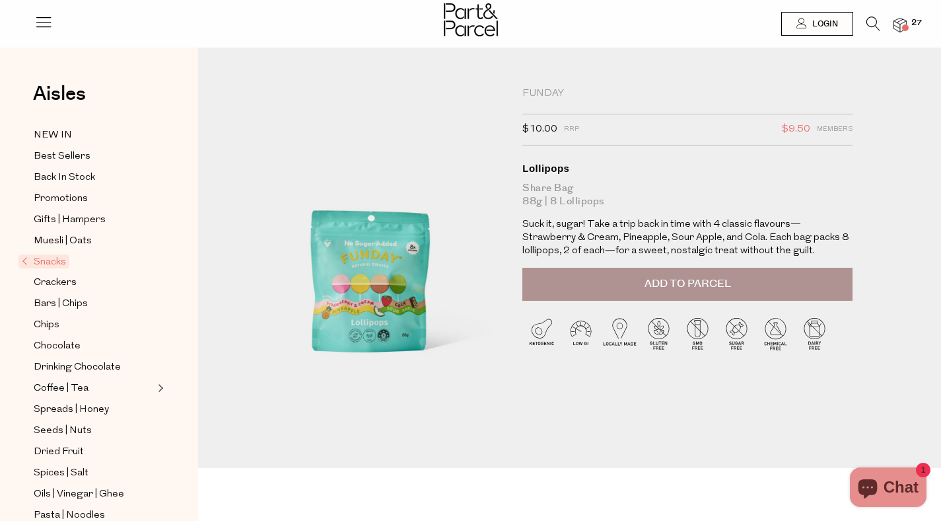
click at [692, 297] on button "Add to Parcel" at bounding box center [688, 284] width 330 height 33
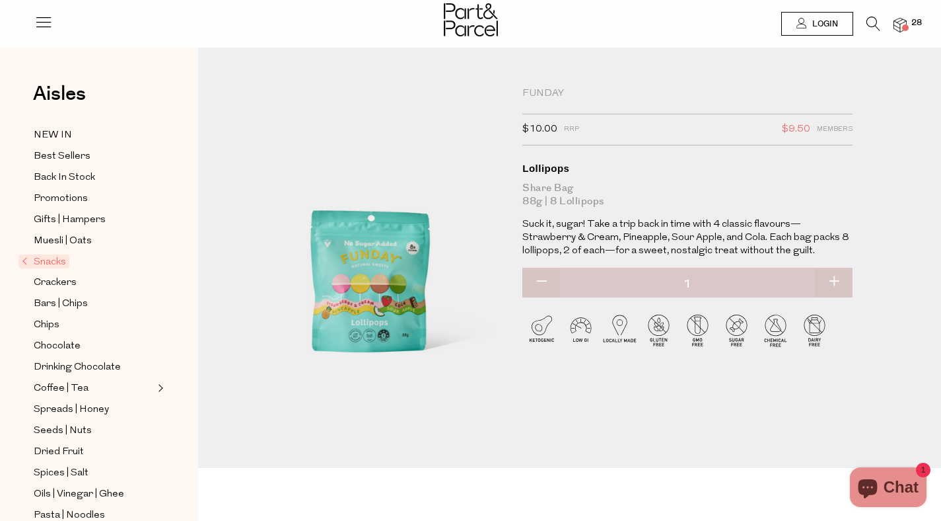
click at [840, 276] on button "button" at bounding box center [834, 282] width 38 height 29
type input "2"
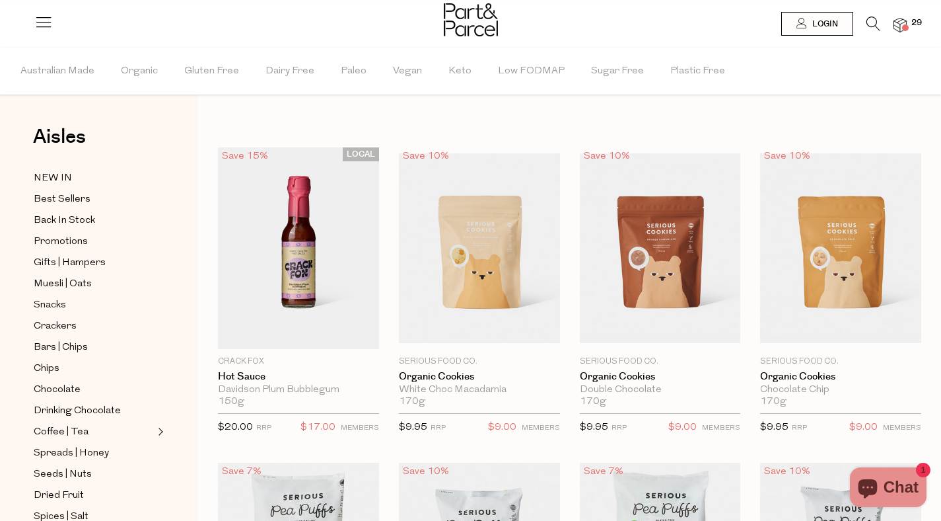
type input "2"
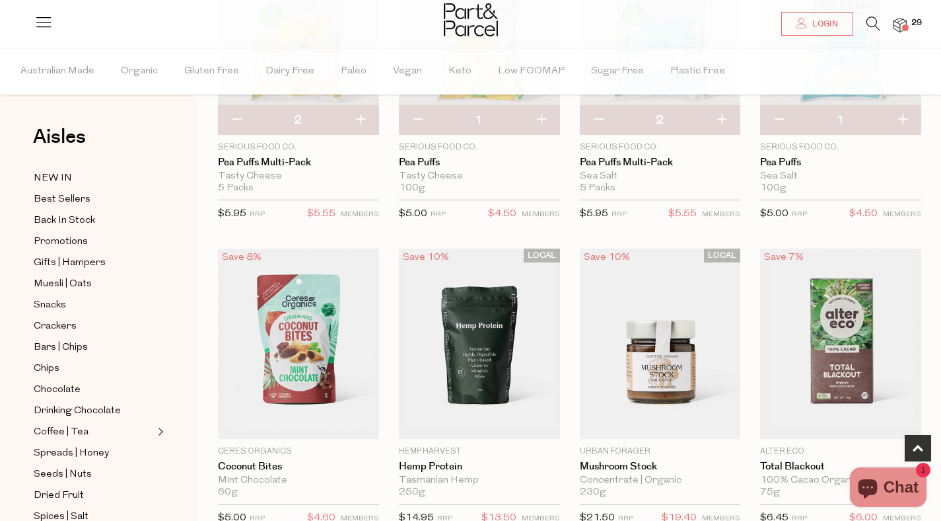
scroll to position [535, 0]
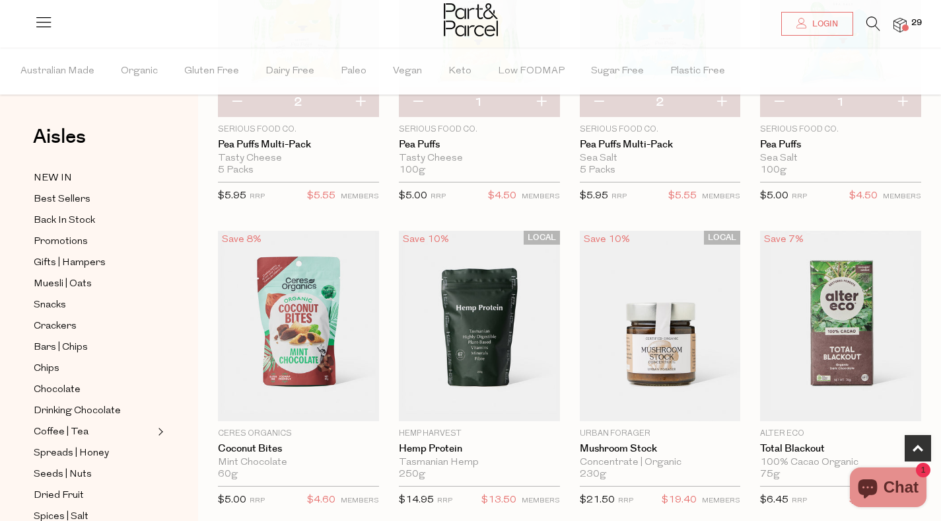
click at [872, 22] on icon at bounding box center [874, 24] width 14 height 15
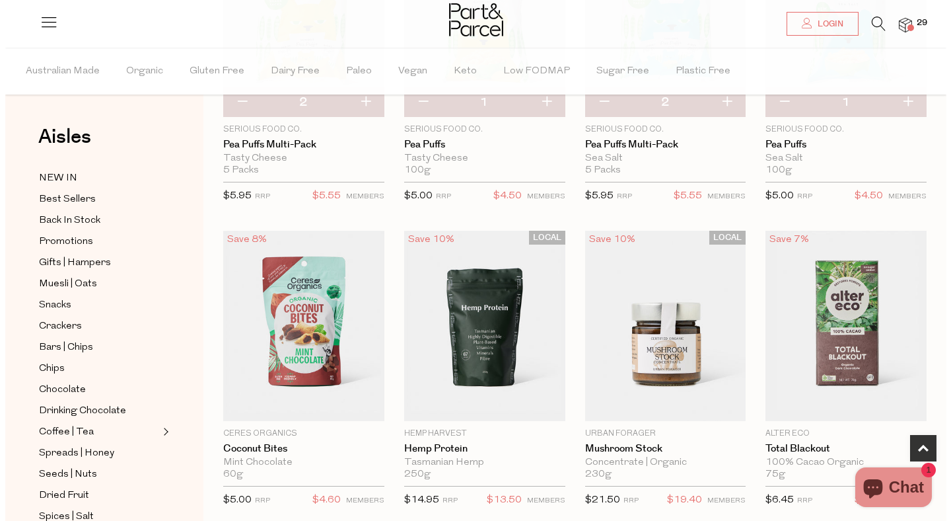
scroll to position [538, 0]
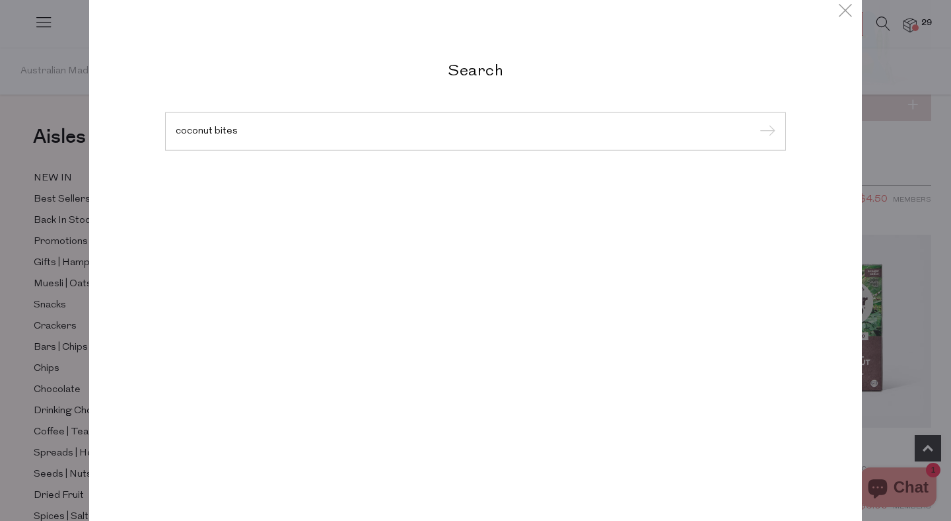
type input "coconut bites"
click at [756, 122] on input "submit" at bounding box center [766, 132] width 20 height 20
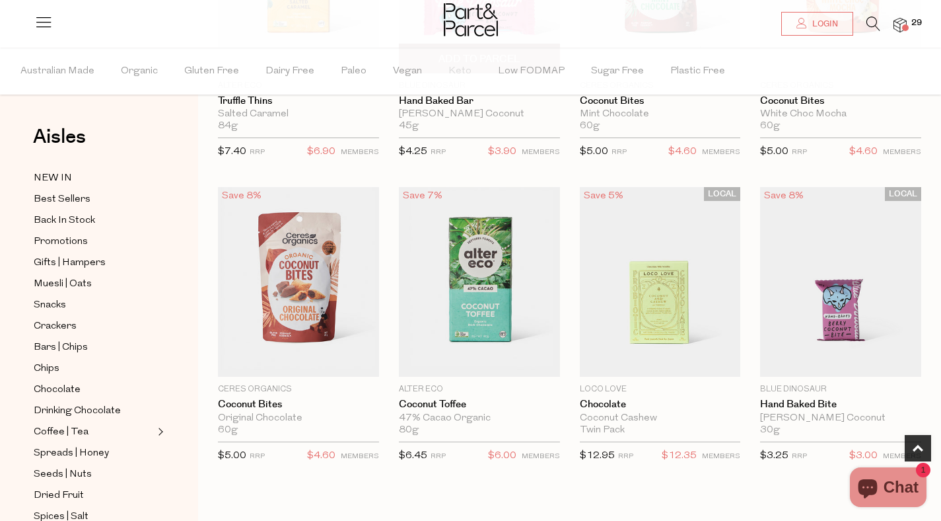
scroll to position [276, 0]
click at [309, 361] on span "Add To Parcel" at bounding box center [299, 362] width 82 height 14
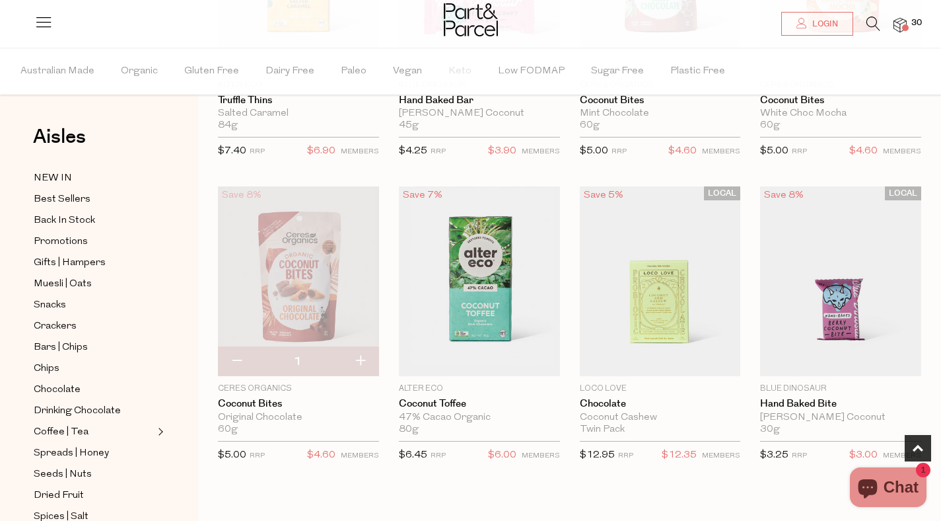
click at [359, 364] on button "button" at bounding box center [361, 361] width 38 height 29
type input "2"
click at [297, 299] on img at bounding box center [298, 281] width 161 height 190
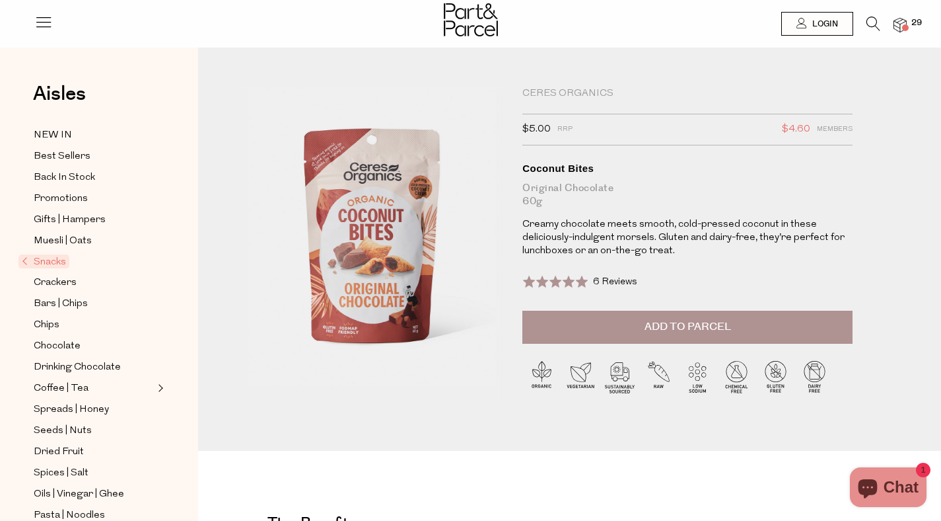
click at [868, 26] on icon at bounding box center [874, 24] width 14 height 15
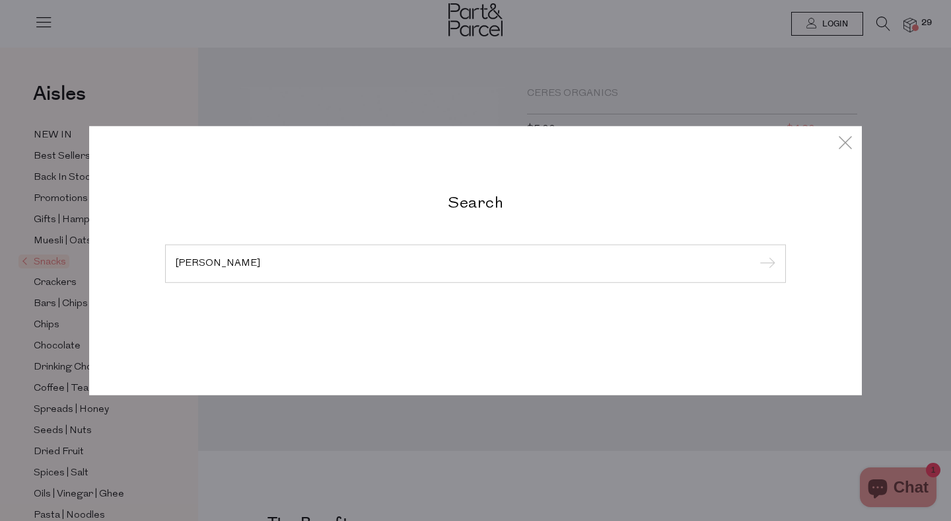
type input "isaacs"
click at [756, 254] on input "submit" at bounding box center [766, 264] width 20 height 20
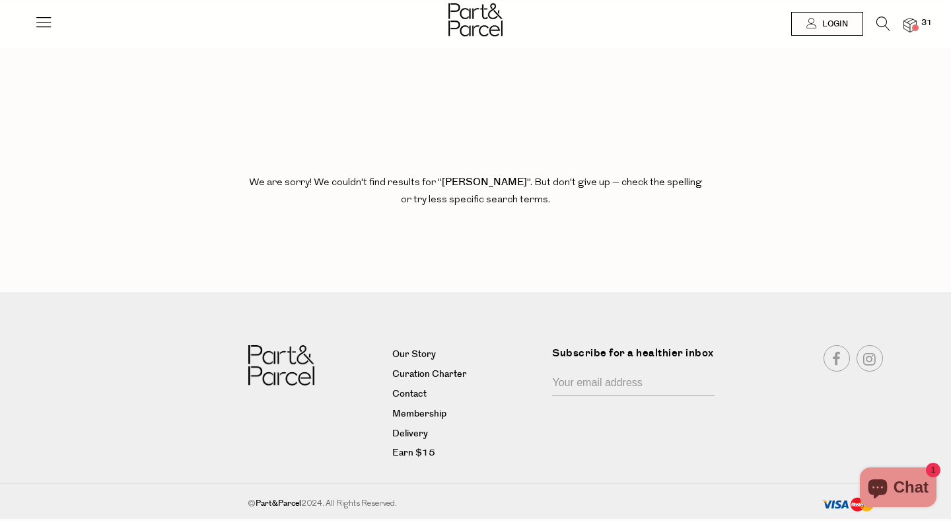
click at [912, 26] on span at bounding box center [915, 27] width 7 height 7
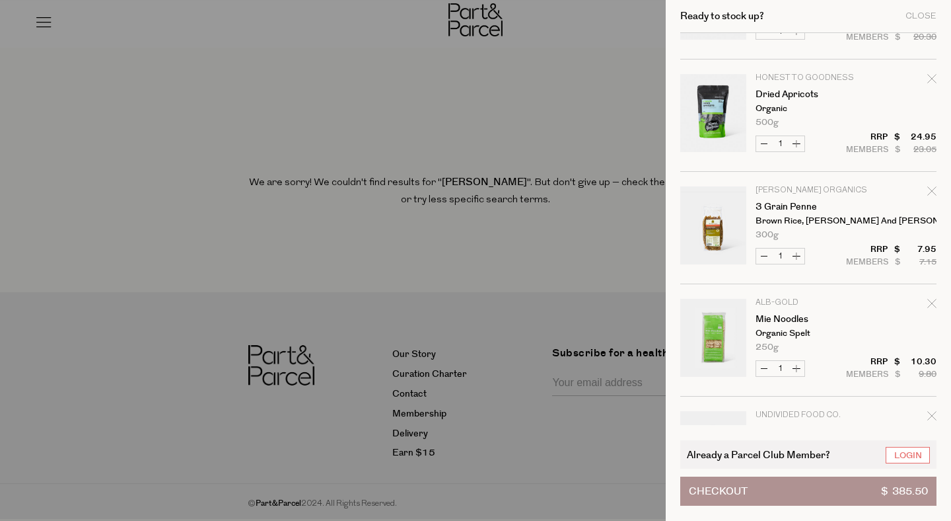
scroll to position [1143, 0]
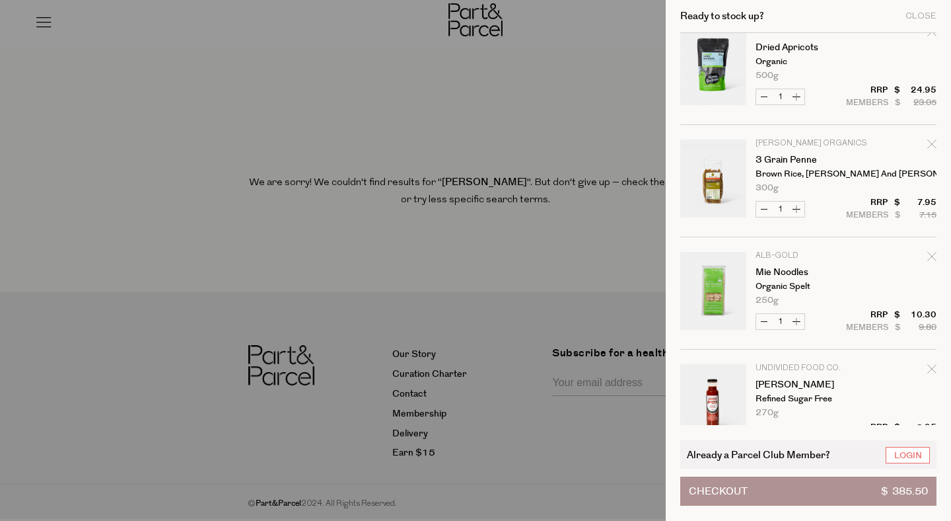
click at [832, 486] on button "Checkout $ 385.50" at bounding box center [808, 490] width 256 height 29
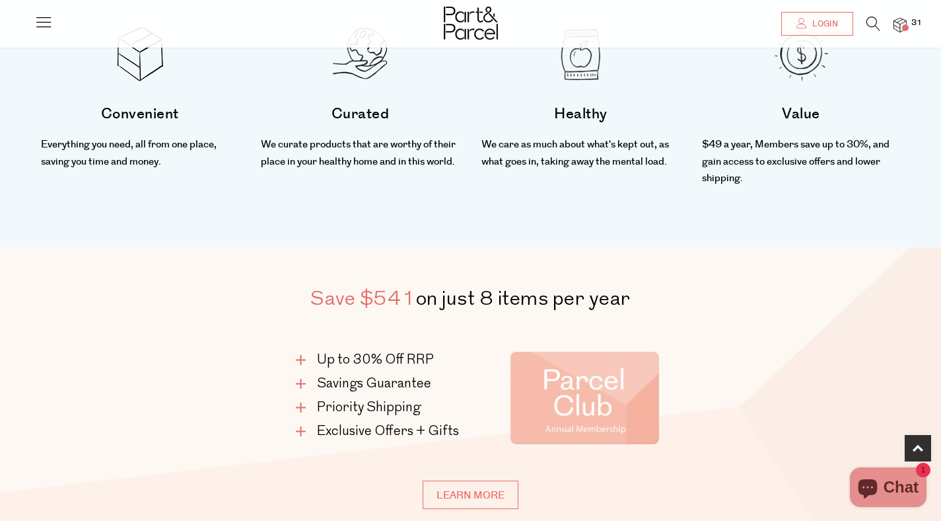
scroll to position [604, 0]
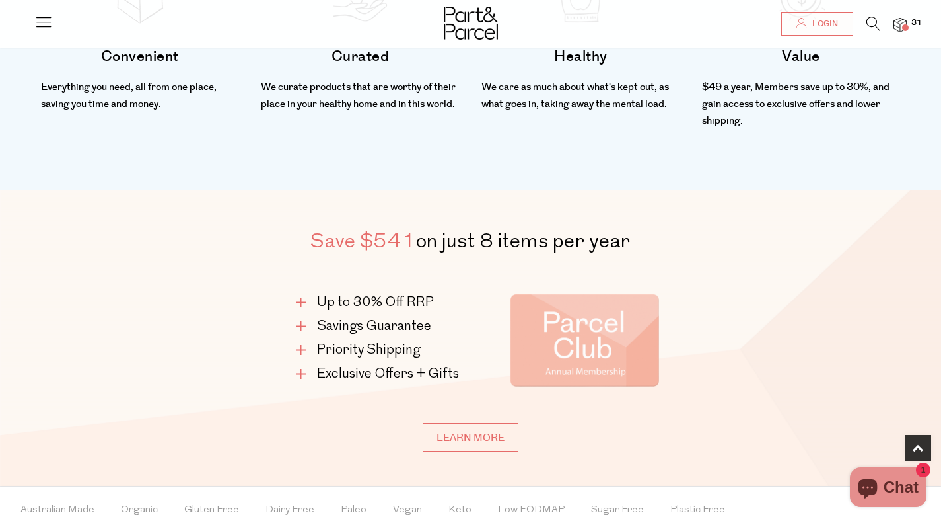
click at [597, 326] on img at bounding box center [585, 340] width 228 height 132
click at [496, 427] on link "Learn more" at bounding box center [471, 437] width 96 height 28
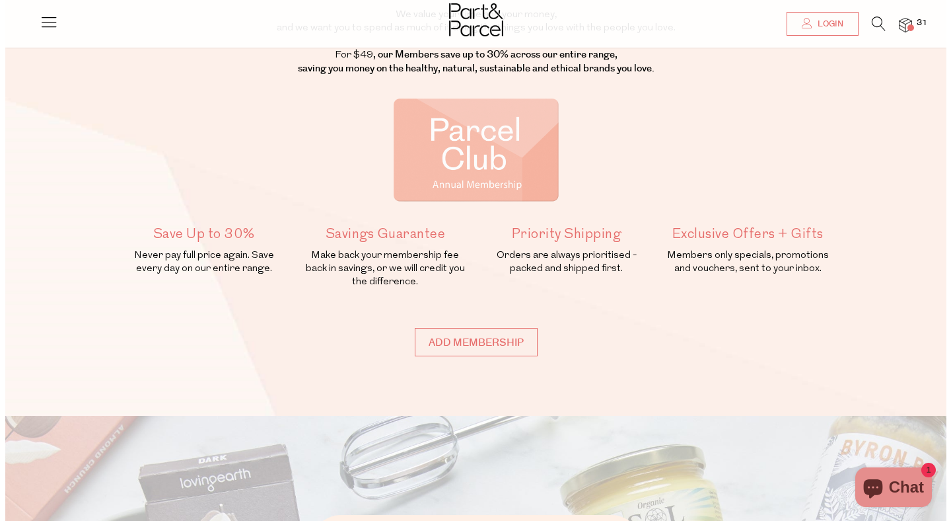
scroll to position [148, 0]
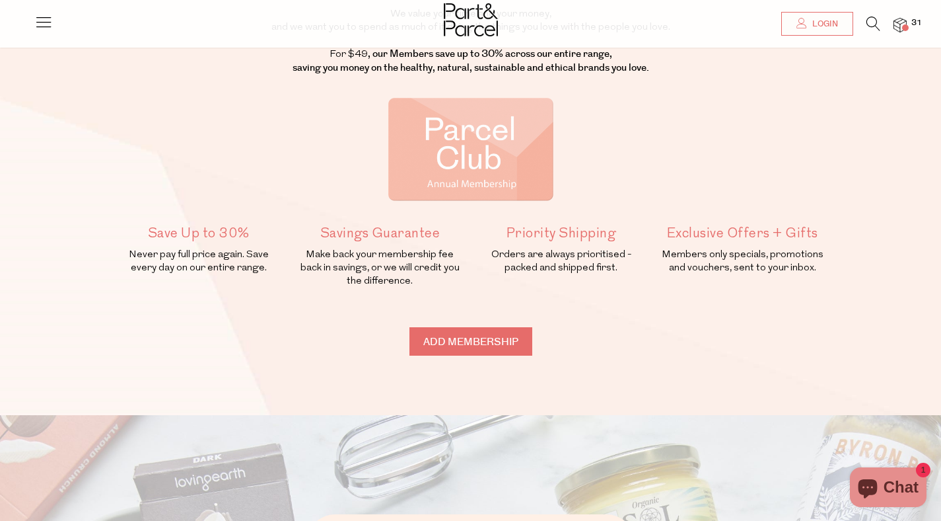
click at [479, 351] on input "Add membership" at bounding box center [471, 341] width 123 height 28
type input "ADDED"
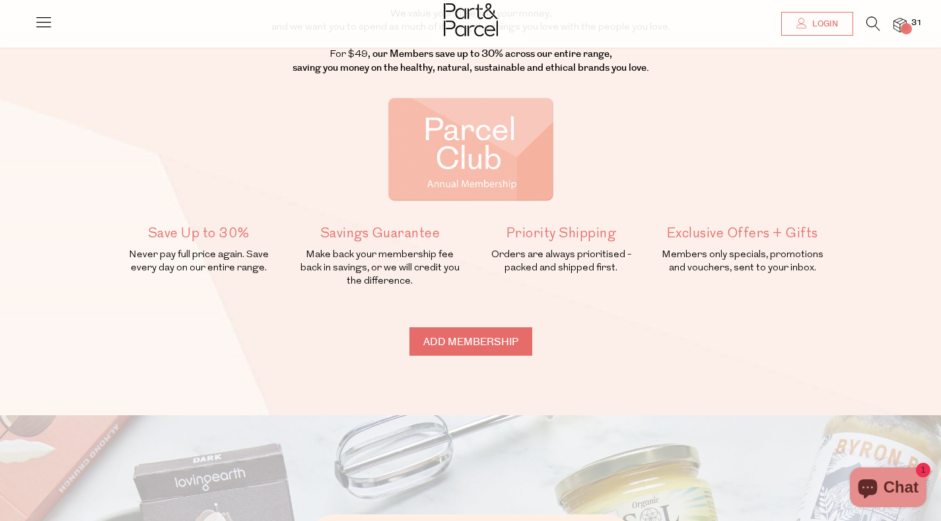
type input "ADDED"
click at [907, 26] on span at bounding box center [905, 27] width 7 height 7
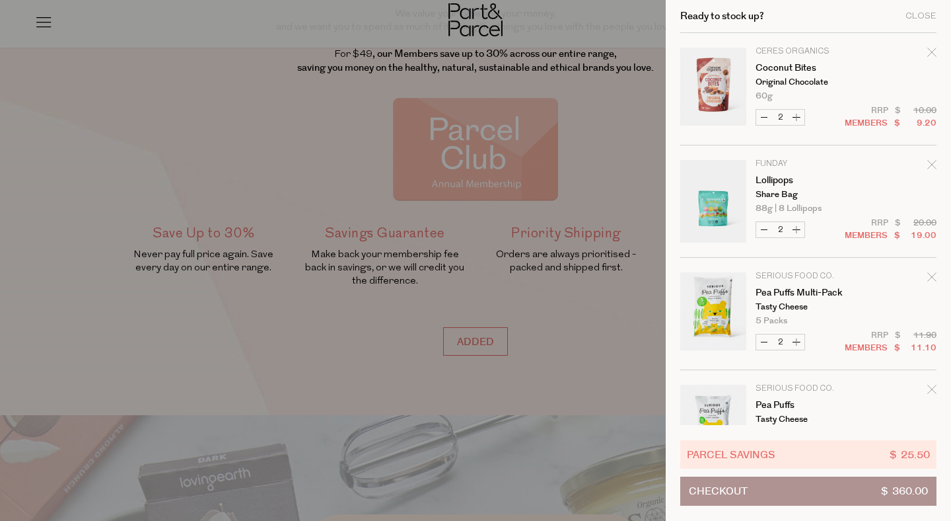
click at [812, 494] on button "Checkout $ 360.00" at bounding box center [808, 490] width 256 height 29
